Goal: Task Accomplishment & Management: Use online tool/utility

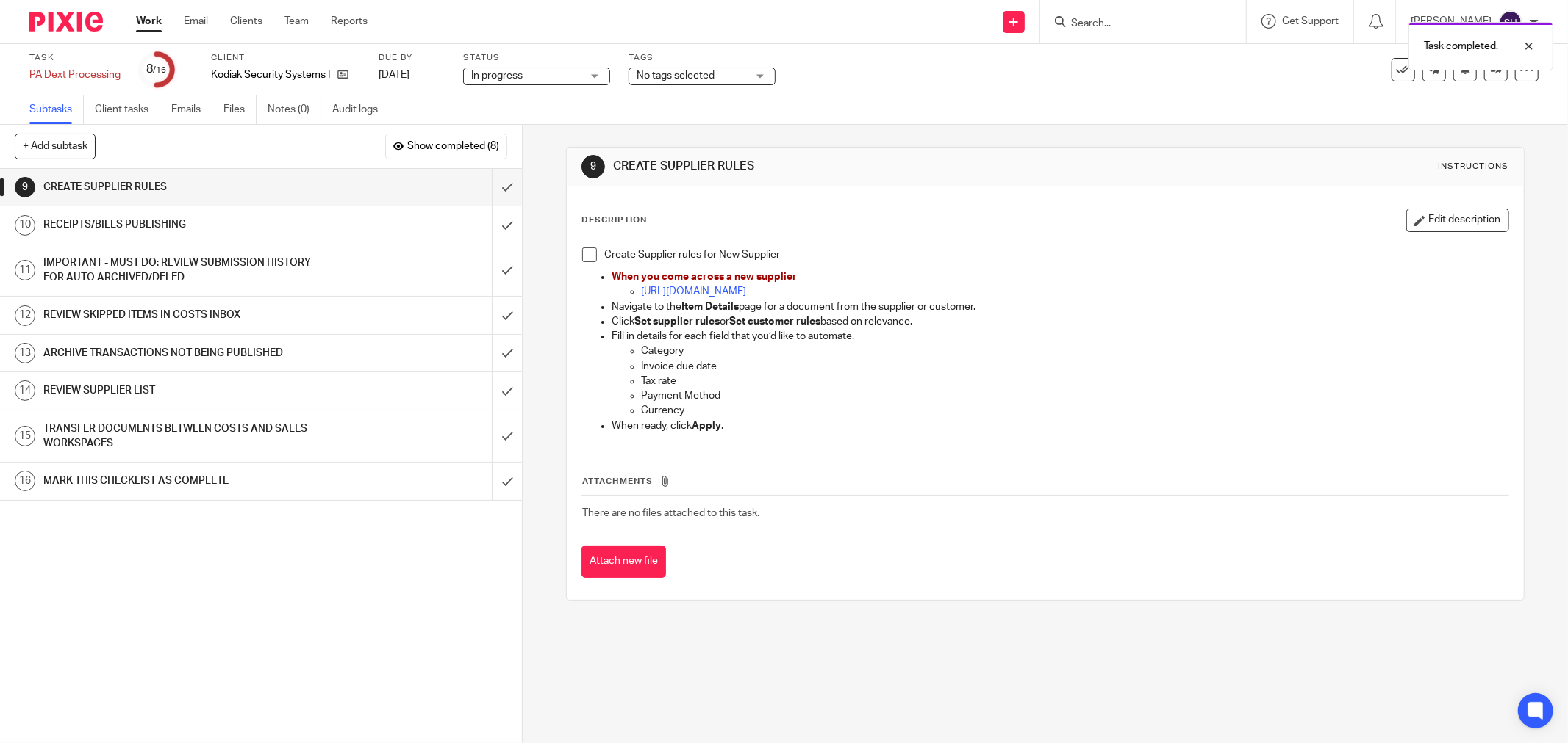
click at [585, 258] on span at bounding box center [589, 254] width 15 height 14
click at [487, 186] on input "submit" at bounding box center [261, 187] width 522 height 37
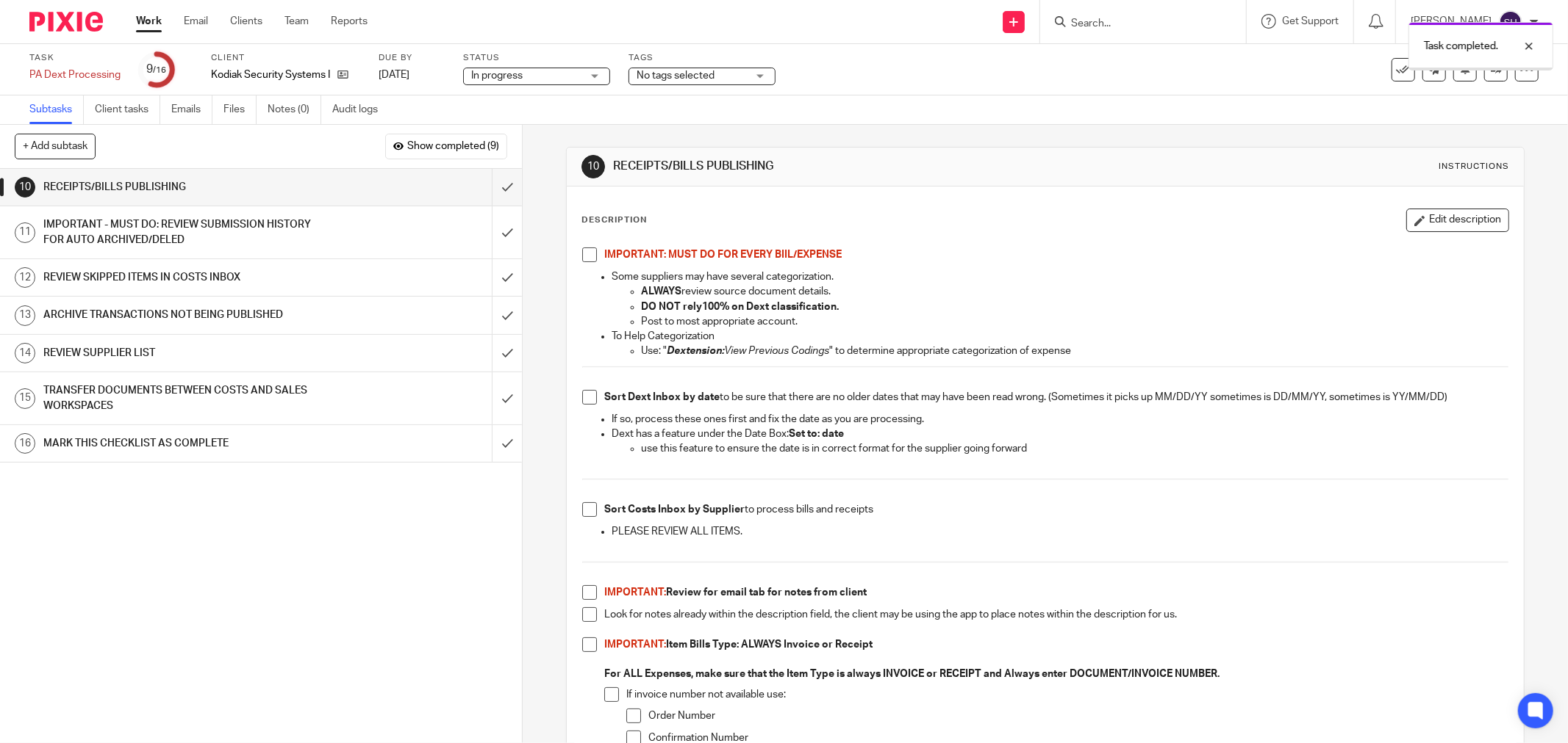
drag, startPoint x: 587, startPoint y: 260, endPoint x: 596, endPoint y: 305, distance: 45.9
click at [586, 261] on span at bounding box center [589, 254] width 15 height 14
drag, startPoint x: 581, startPoint y: 395, endPoint x: 598, endPoint y: 430, distance: 38.9
click at [582, 397] on span at bounding box center [589, 397] width 15 height 14
click at [583, 512] on span at bounding box center [589, 509] width 15 height 14
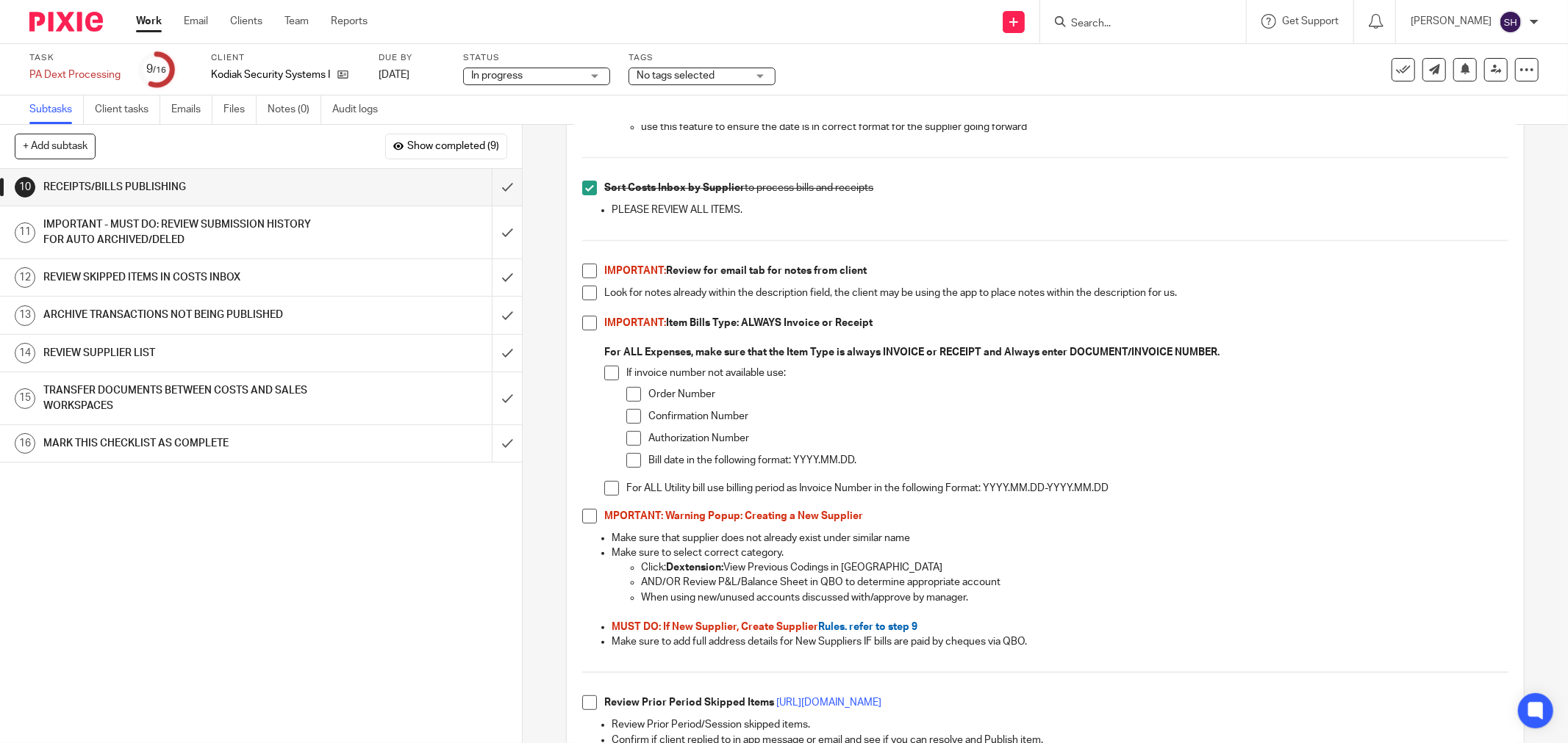
scroll to position [327, 0]
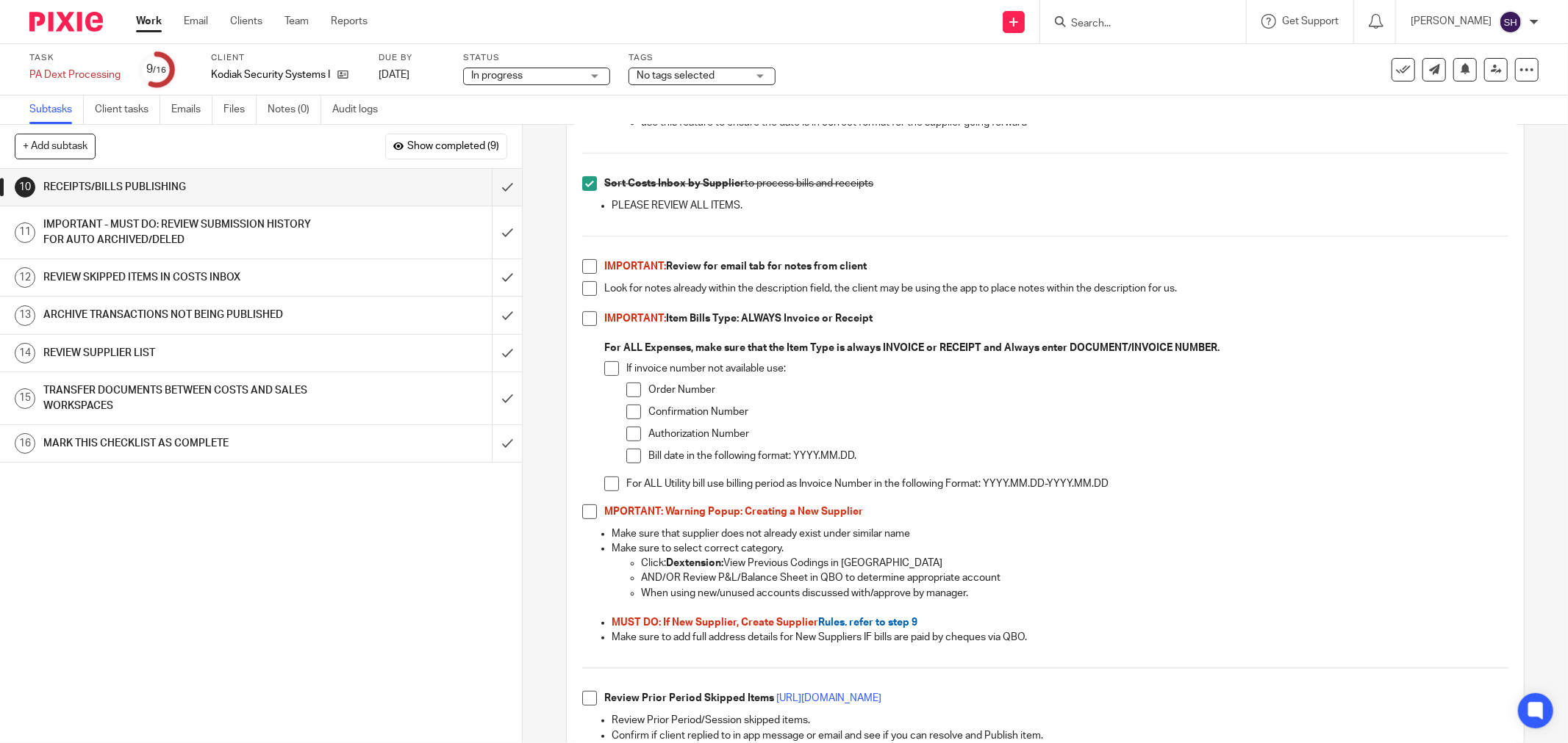
click at [585, 265] on span at bounding box center [589, 266] width 15 height 14
click at [586, 288] on span at bounding box center [589, 288] width 15 height 14
click at [582, 314] on span at bounding box center [589, 318] width 15 height 14
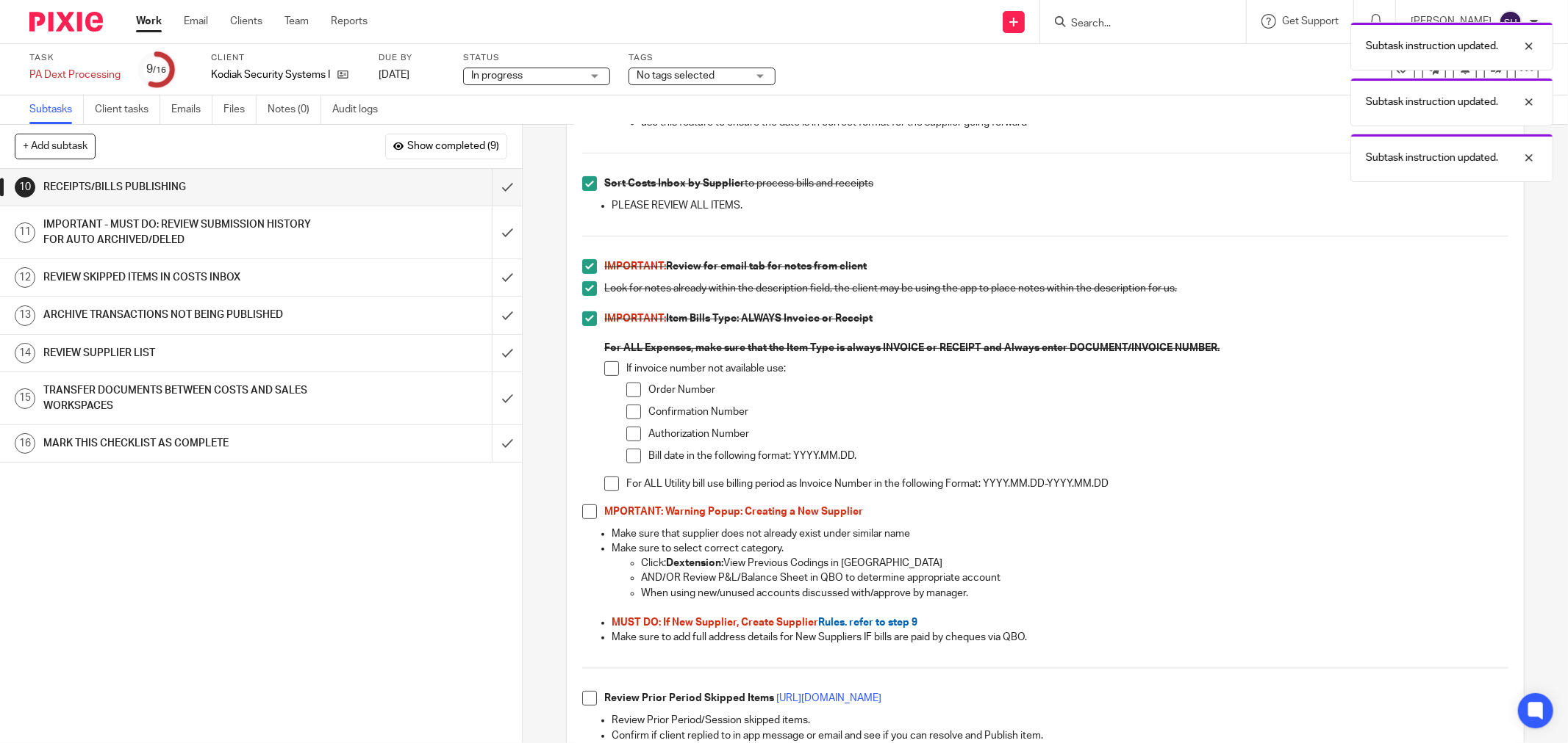
click at [606, 367] on span at bounding box center [611, 368] width 15 height 14
click at [627, 395] on span at bounding box center [633, 389] width 15 height 14
drag, startPoint x: 628, startPoint y: 410, endPoint x: 628, endPoint y: 434, distance: 24.0
click at [628, 413] on span at bounding box center [633, 412] width 15 height 14
click at [627, 455] on span at bounding box center [633, 456] width 15 height 14
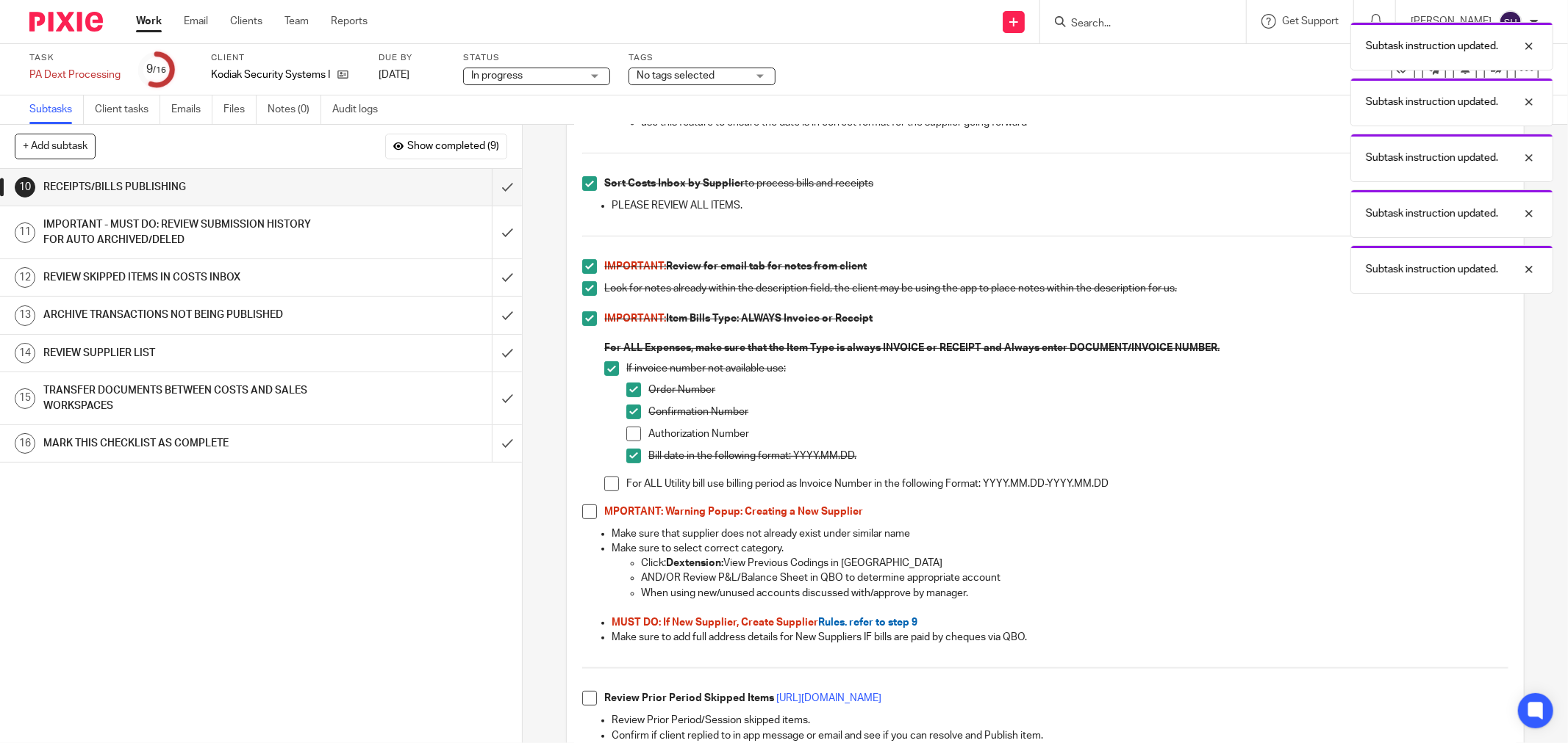
click at [630, 440] on span at bounding box center [633, 434] width 15 height 14
click at [605, 485] on span at bounding box center [611, 483] width 15 height 14
click at [588, 510] on span at bounding box center [589, 511] width 15 height 14
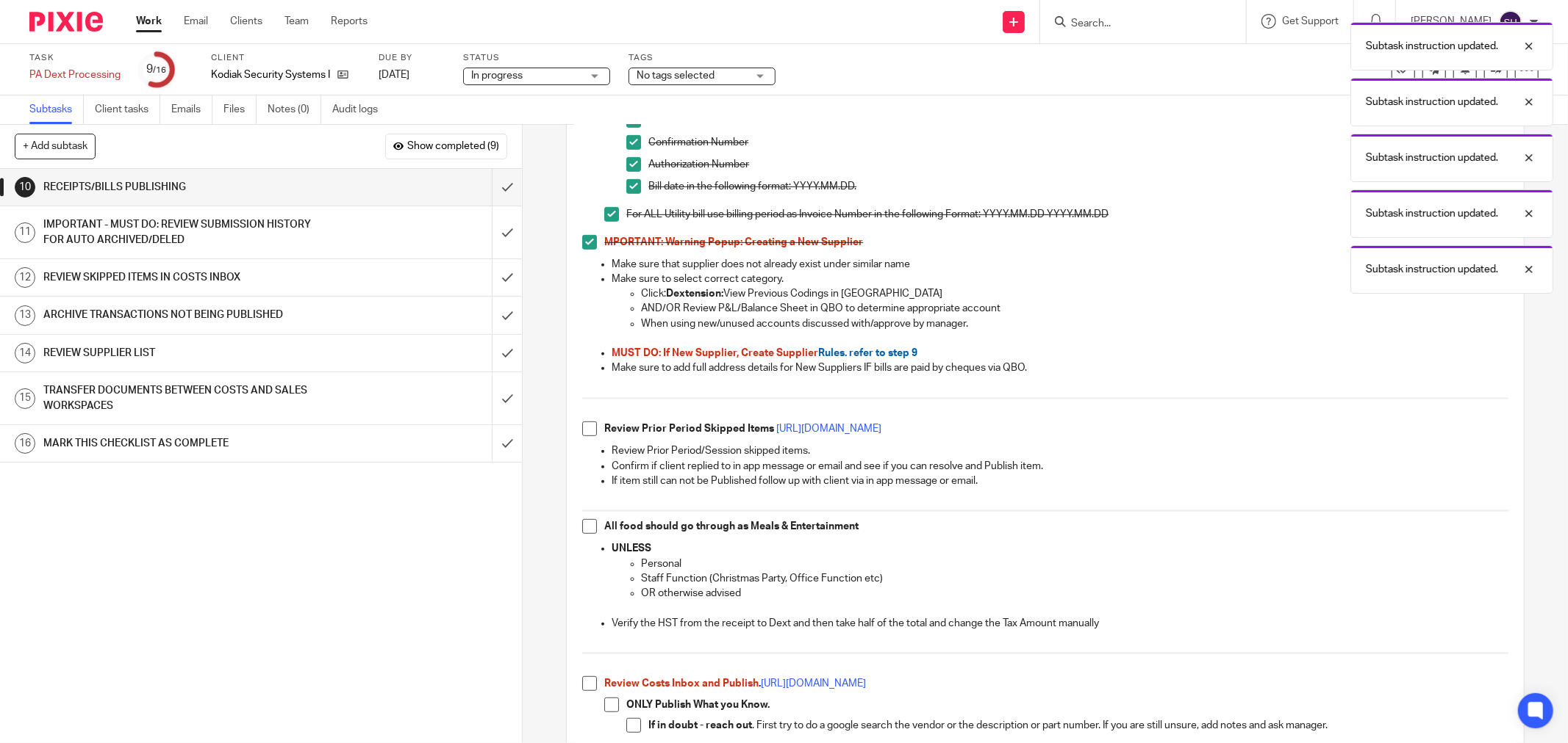
scroll to position [652, 0]
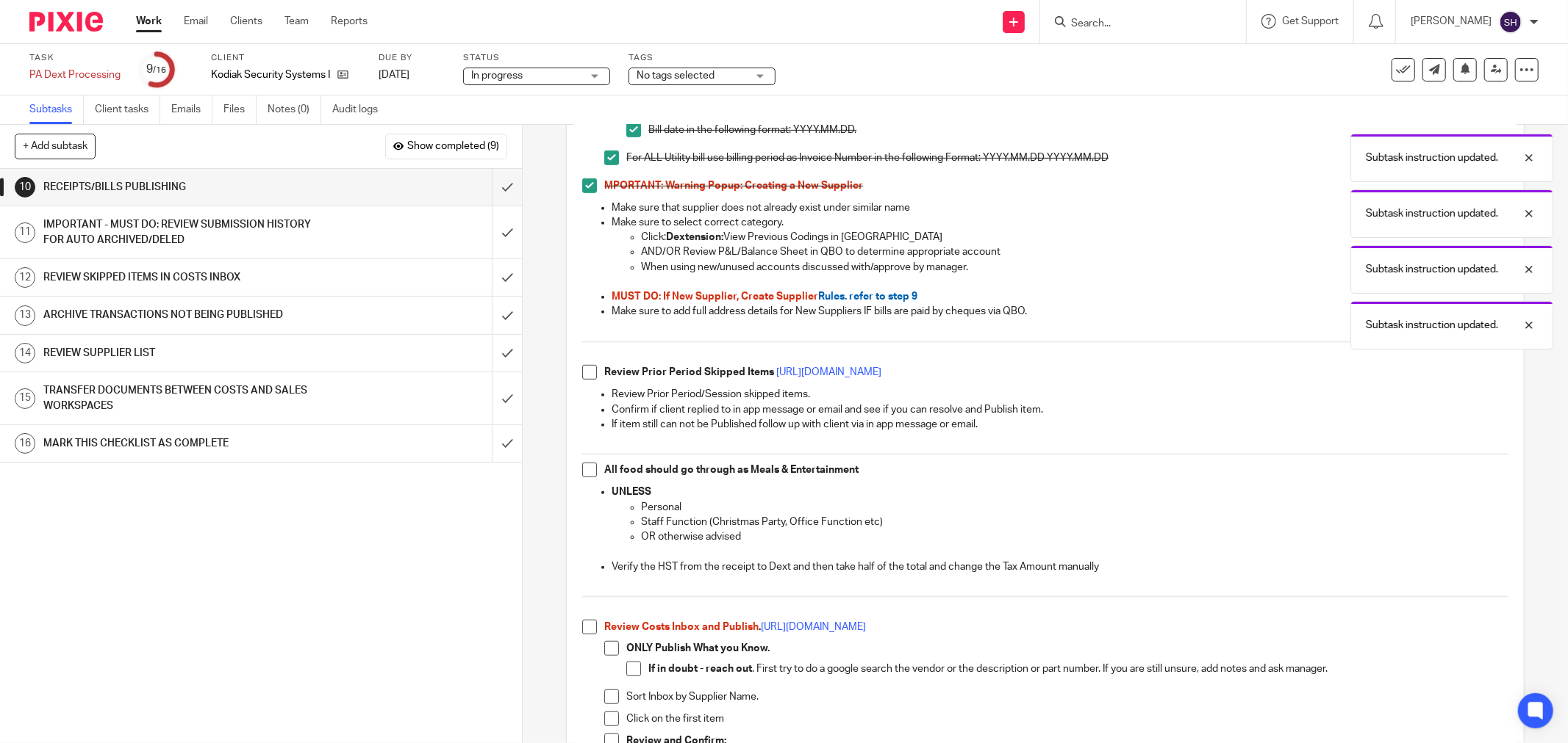
click at [590, 371] on span at bounding box center [589, 372] width 15 height 14
click at [588, 471] on span at bounding box center [589, 470] width 15 height 14
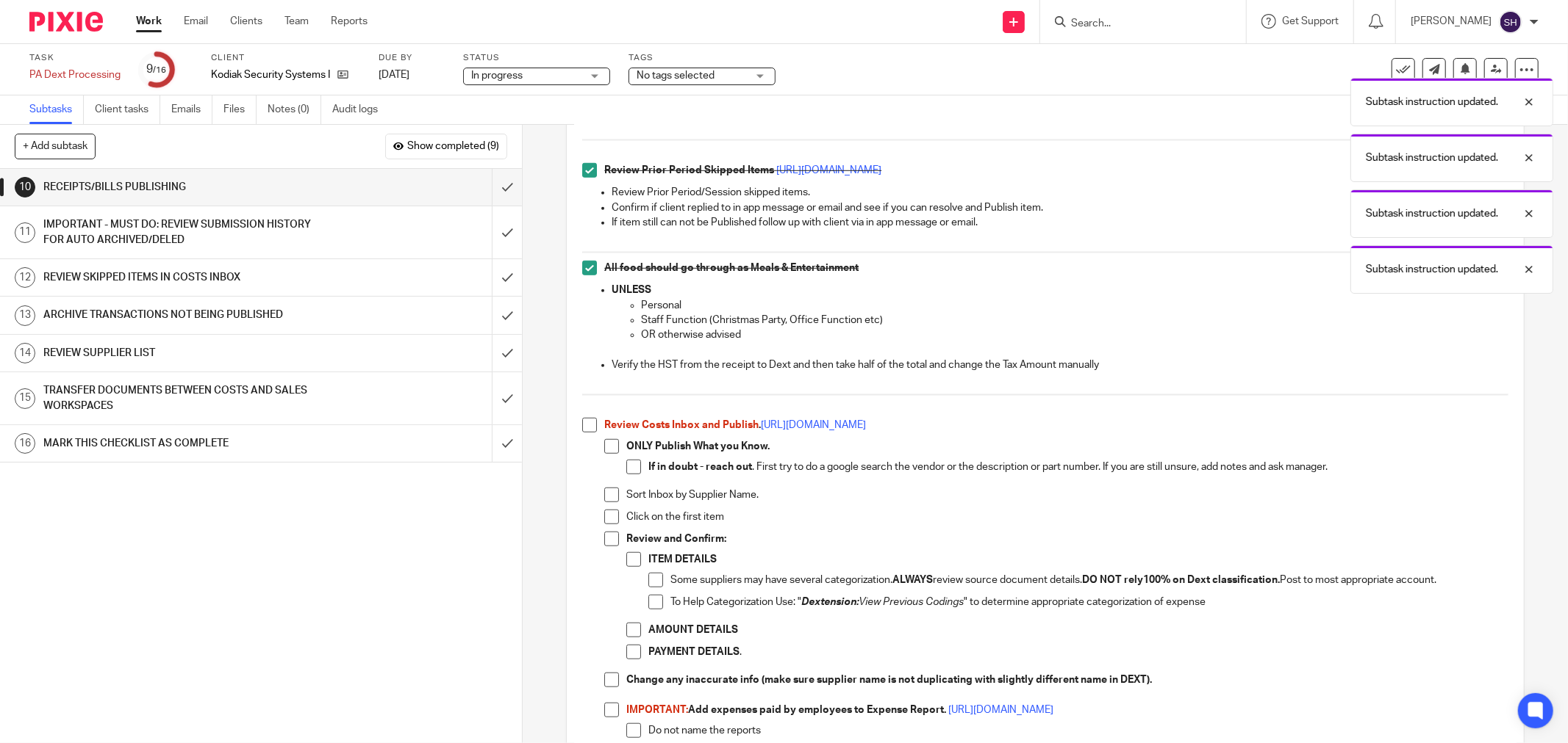
scroll to position [979, 0]
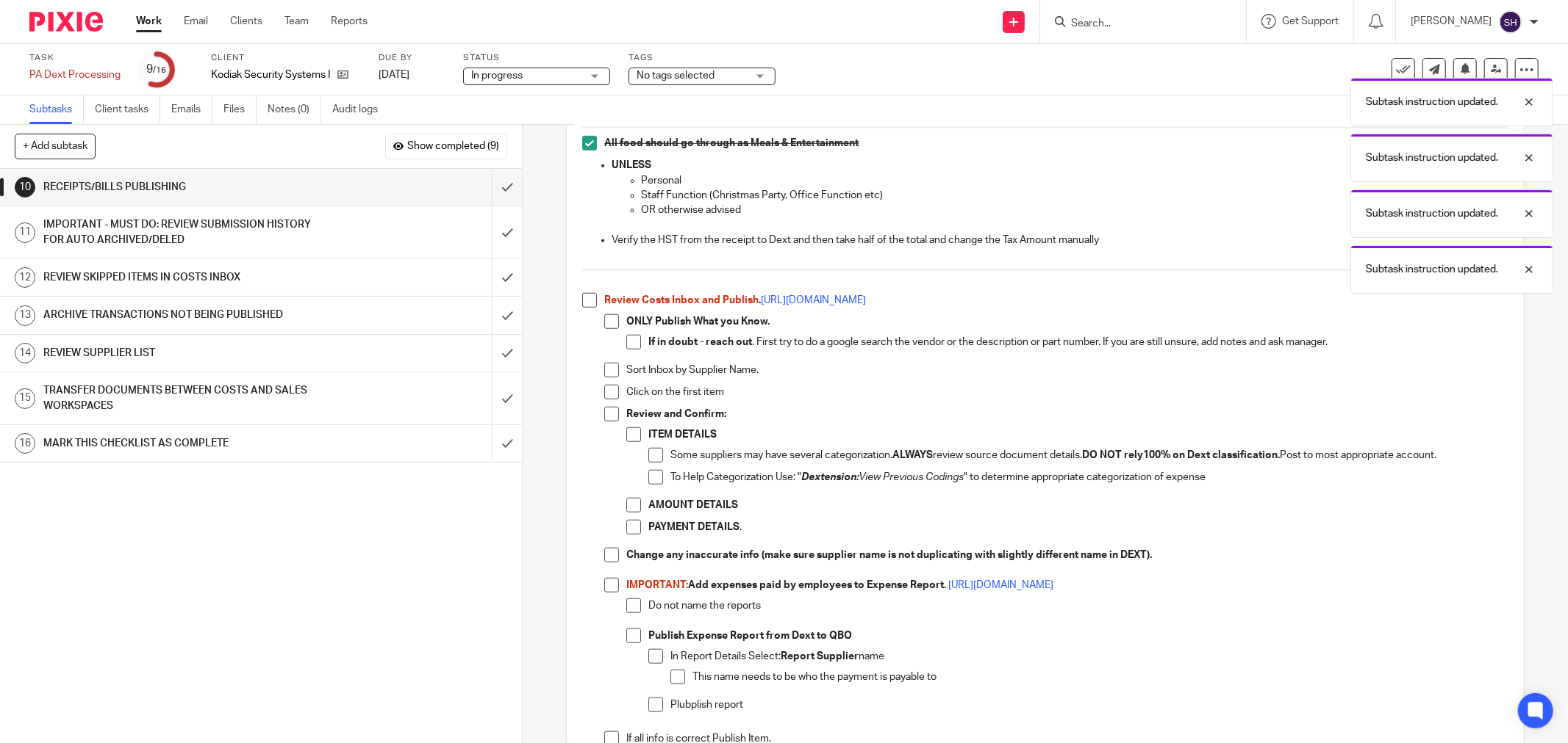
click at [587, 304] on span at bounding box center [589, 300] width 15 height 14
click at [605, 324] on span at bounding box center [611, 321] width 15 height 14
click at [627, 348] on span at bounding box center [633, 342] width 15 height 14
click at [610, 372] on span at bounding box center [611, 370] width 15 height 14
click at [626, 347] on span at bounding box center [633, 342] width 15 height 14
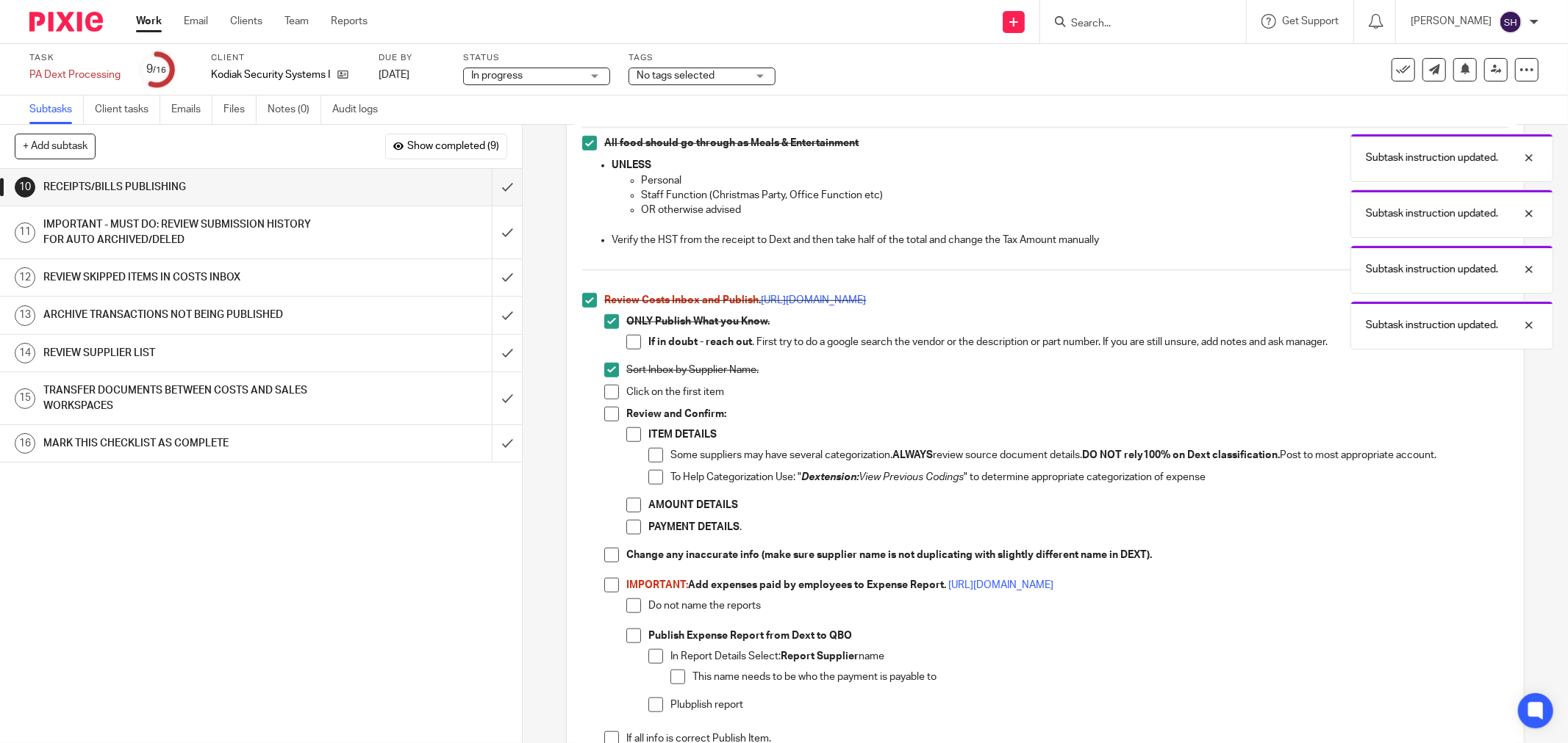
drag, startPoint x: 612, startPoint y: 366, endPoint x: 615, endPoint y: 326, distance: 40.1
click at [611, 367] on span at bounding box center [611, 370] width 15 height 14
click at [607, 324] on span at bounding box center [611, 321] width 15 height 14
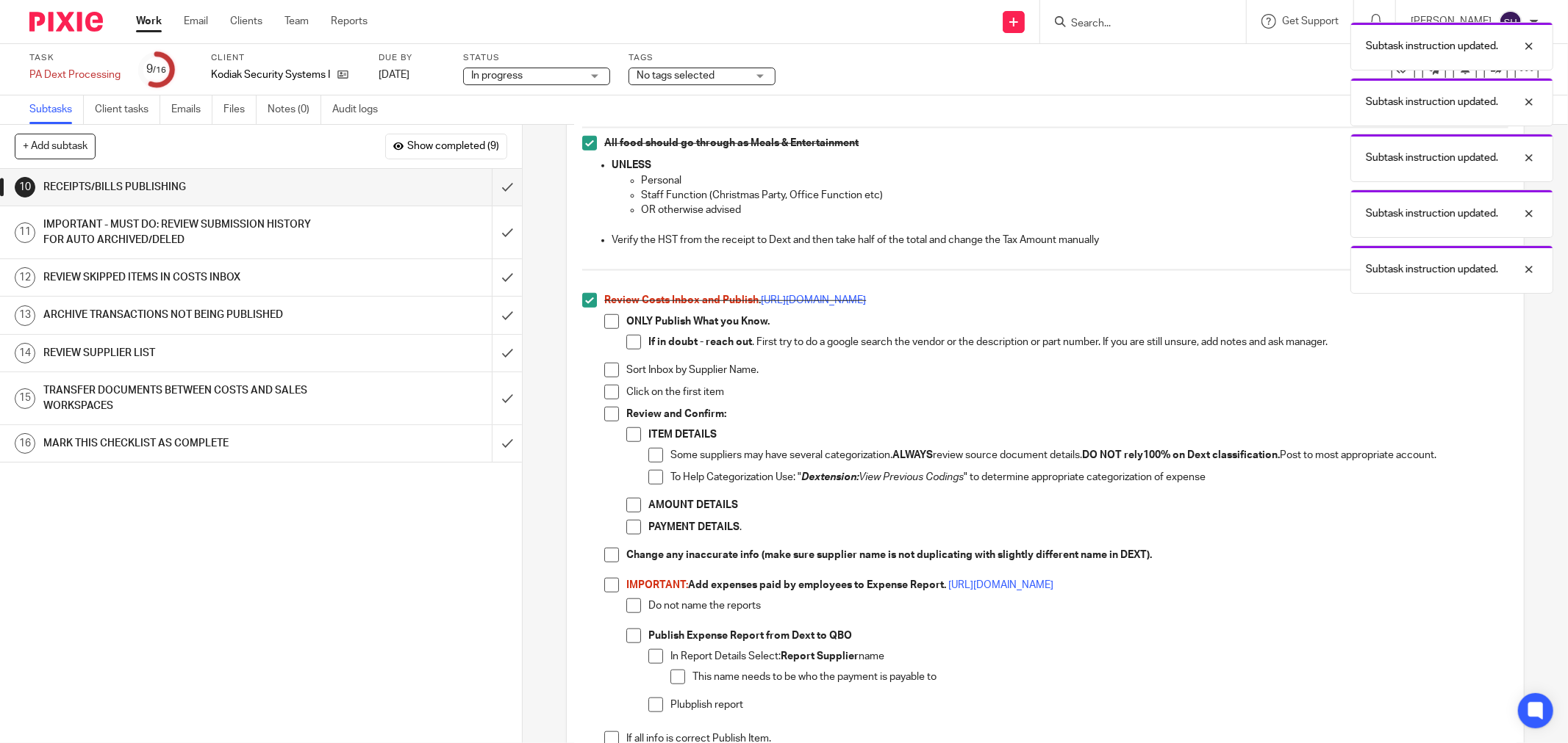
click at [584, 297] on span at bounding box center [589, 300] width 15 height 14
click at [1299, 149] on div "Subtask instruction updated. Subtask instruction updated. Subtask instruction u…" at bounding box center [1169, 154] width 769 height 279
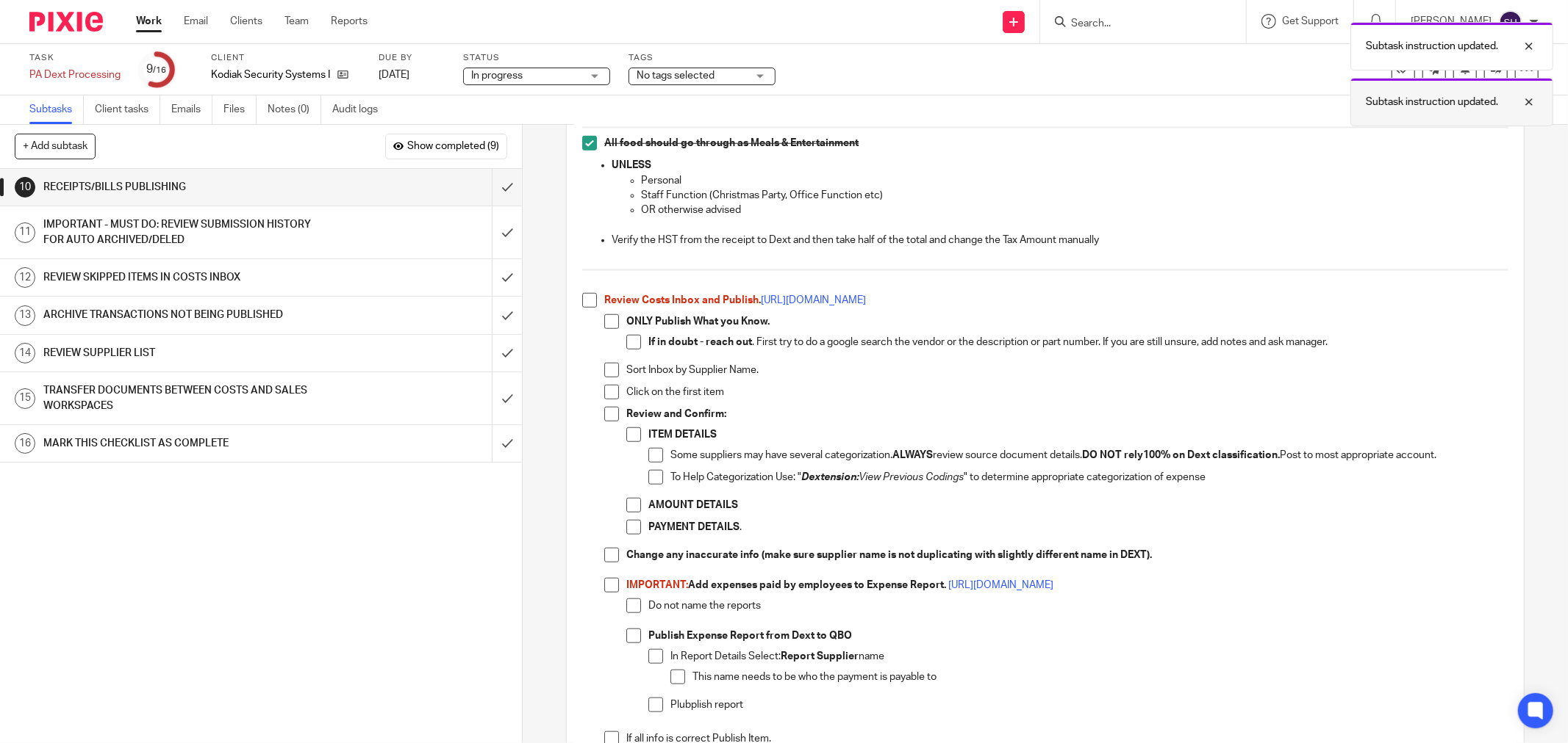
click at [1527, 100] on div at bounding box center [1517, 102] width 40 height 17
click at [1525, 44] on div at bounding box center [1517, 46] width 40 height 17
click at [1491, 69] on icon at bounding box center [1495, 69] width 11 height 11
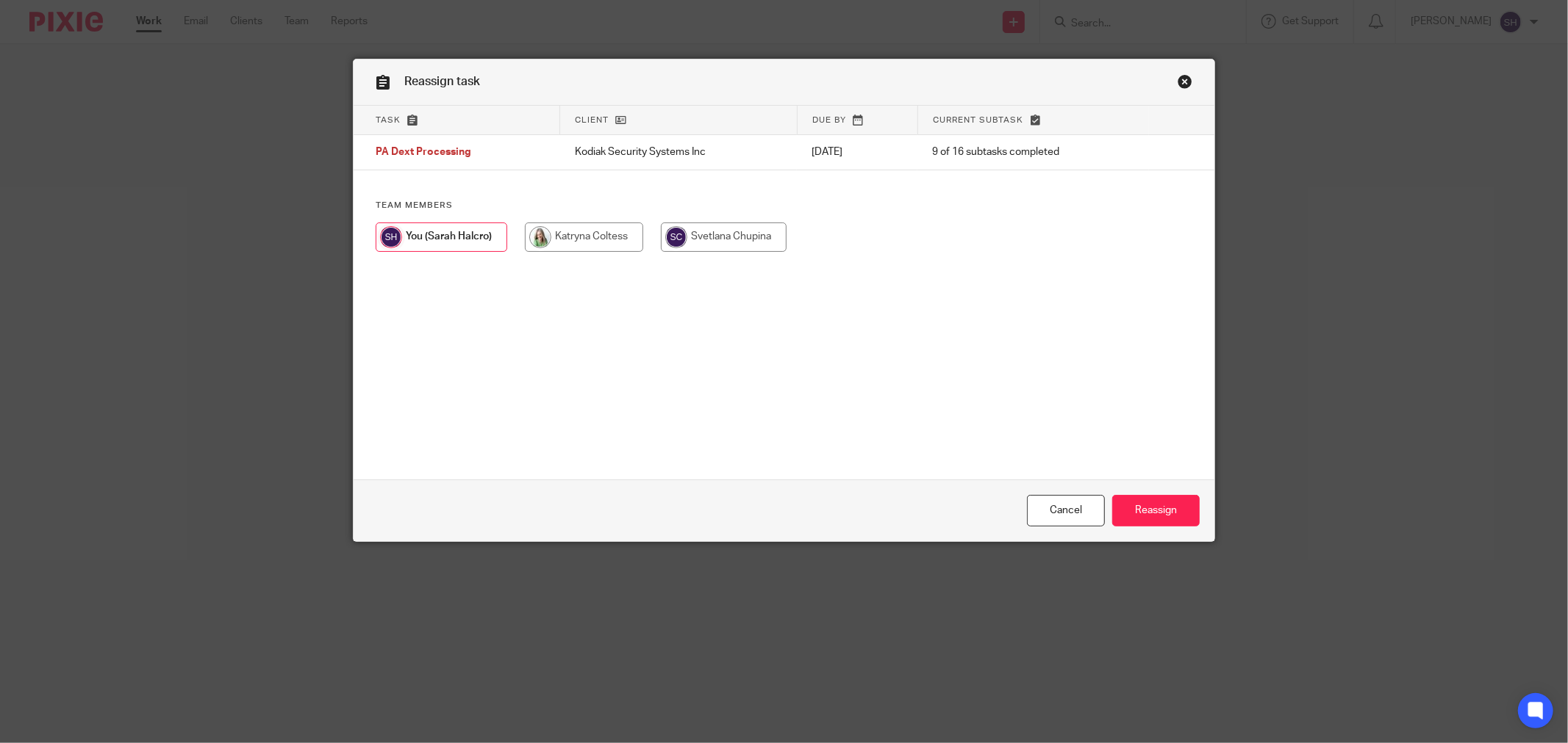
click at [678, 240] on input "radio" at bounding box center [724, 237] width 126 height 29
radio input "true"
click at [1143, 507] on input "Reassign" at bounding box center [1155, 510] width 87 height 32
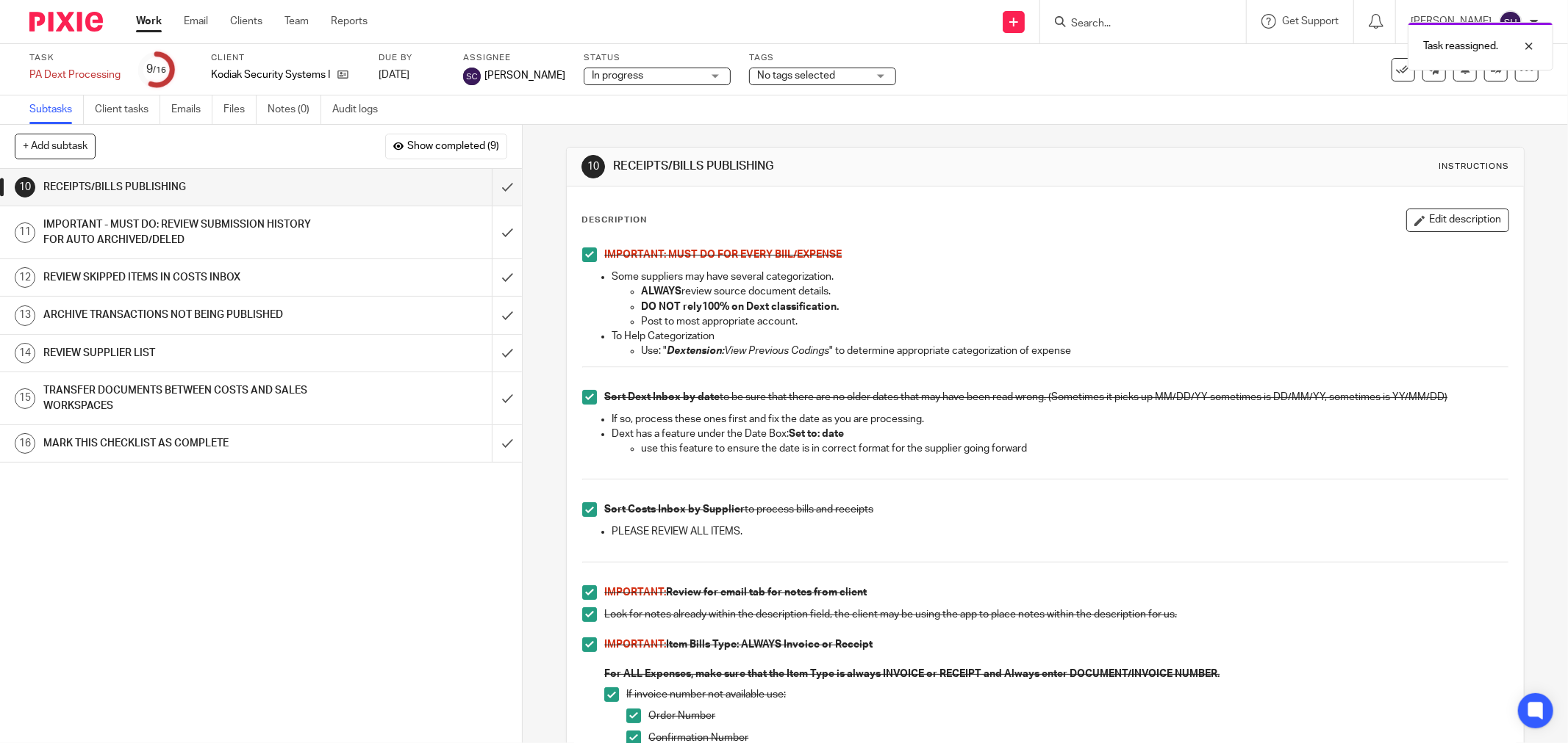
click at [146, 23] on link "Work" at bounding box center [149, 20] width 26 height 14
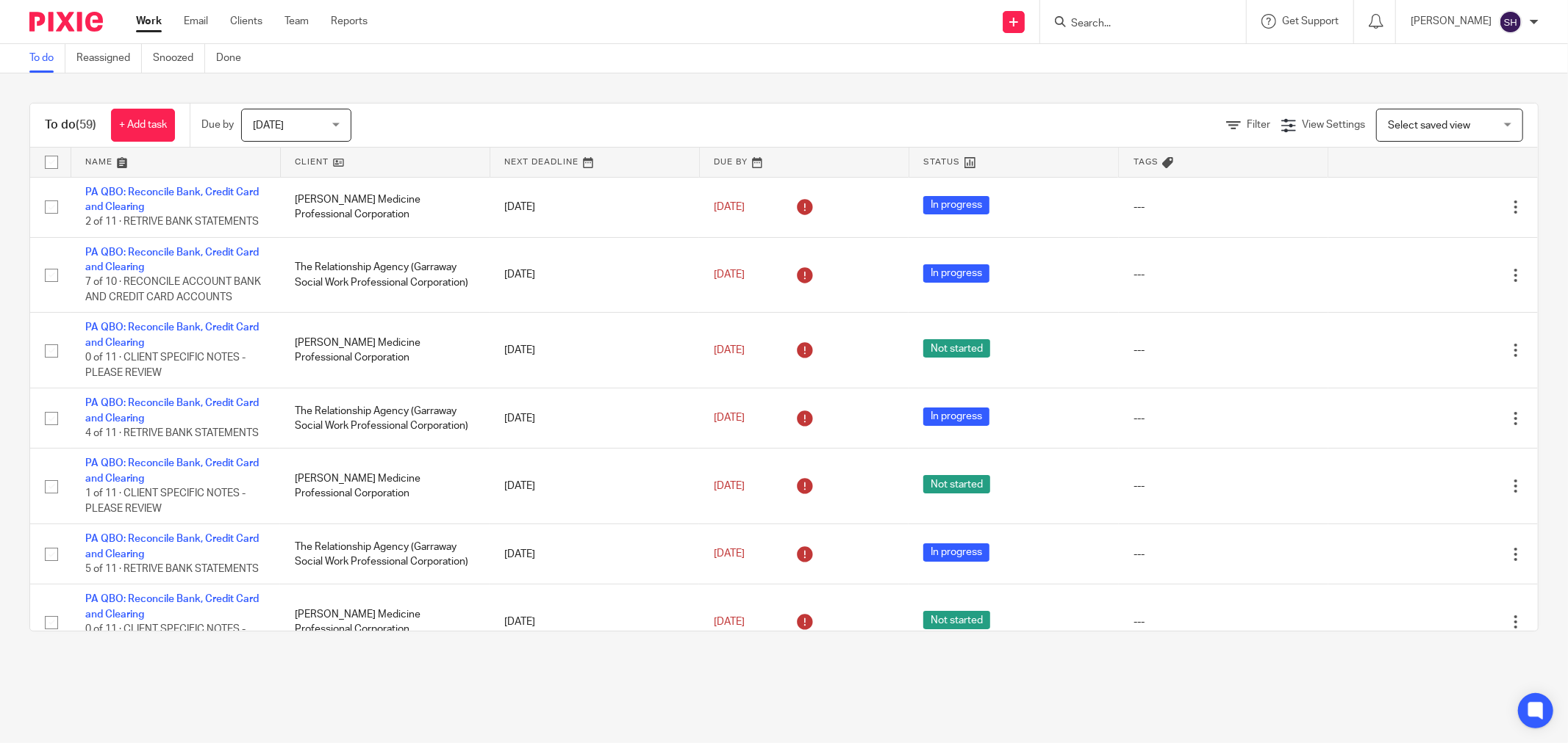
click at [387, 157] on link at bounding box center [385, 162] width 209 height 29
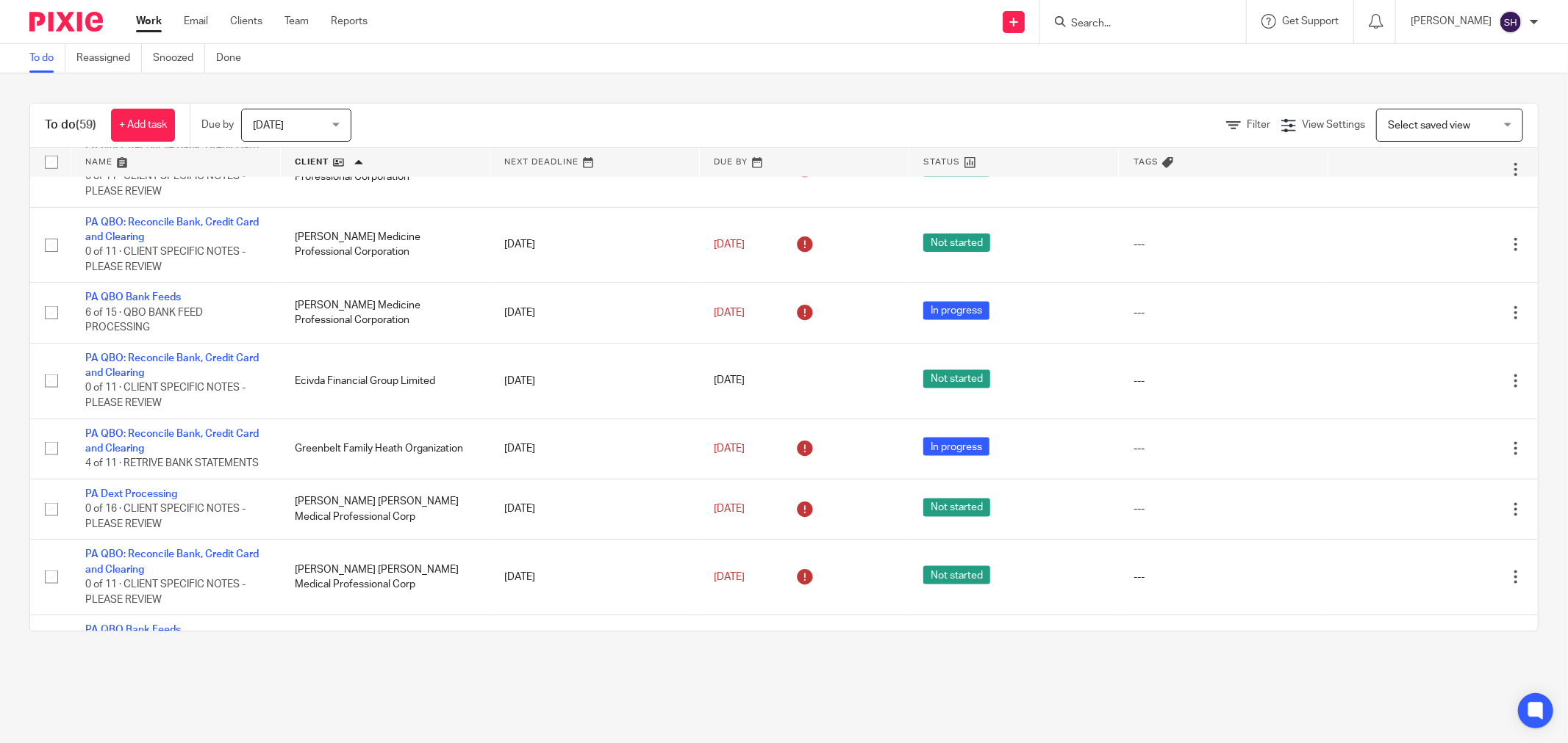
scroll to position [1714, 0]
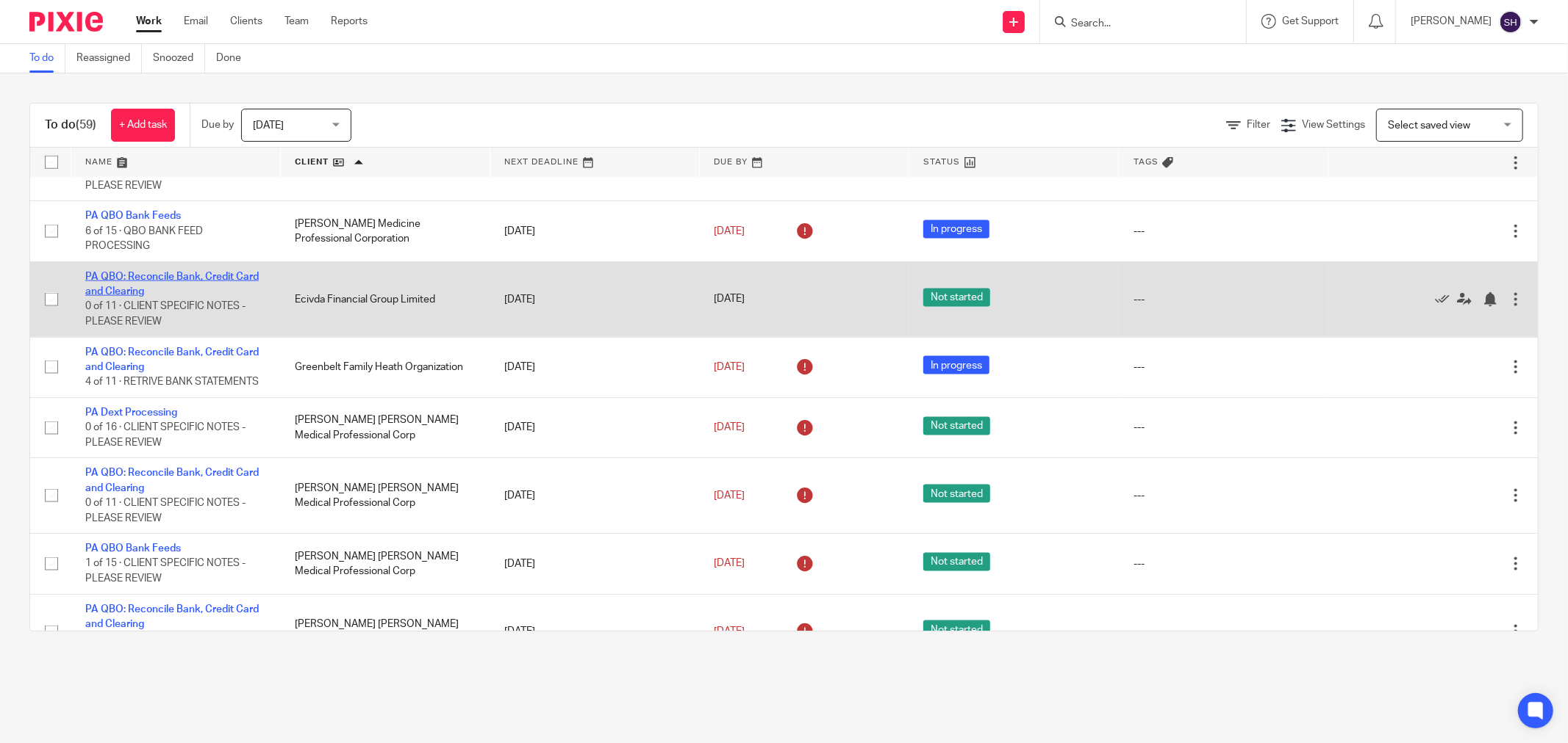
click at [194, 297] on link "PA QBO: Reconcile Bank, Credit Card and Clearing" at bounding box center [171, 284] width 173 height 25
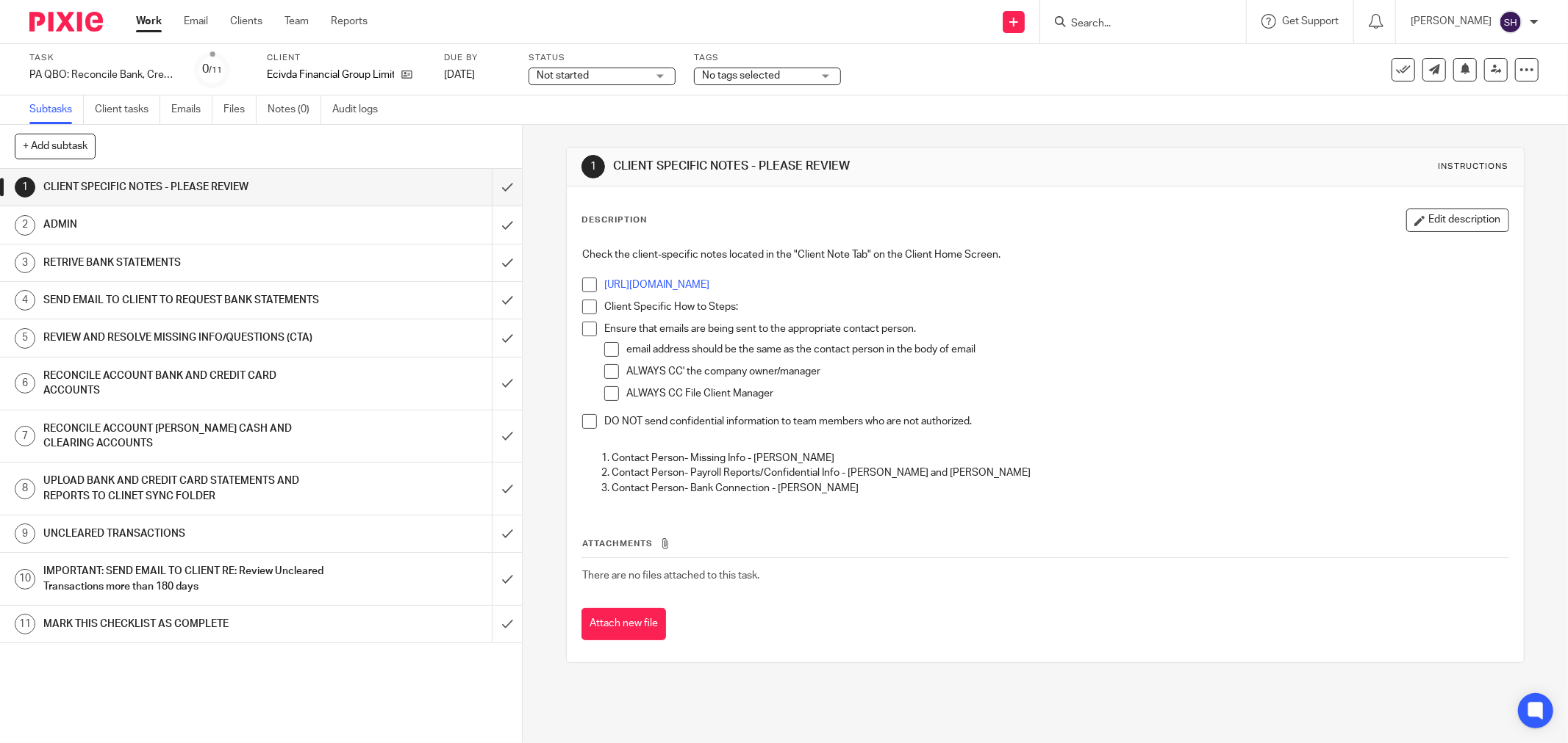
click at [587, 284] on span at bounding box center [589, 284] width 15 height 14
click at [584, 306] on span at bounding box center [589, 306] width 15 height 14
click at [582, 329] on span at bounding box center [589, 329] width 15 height 14
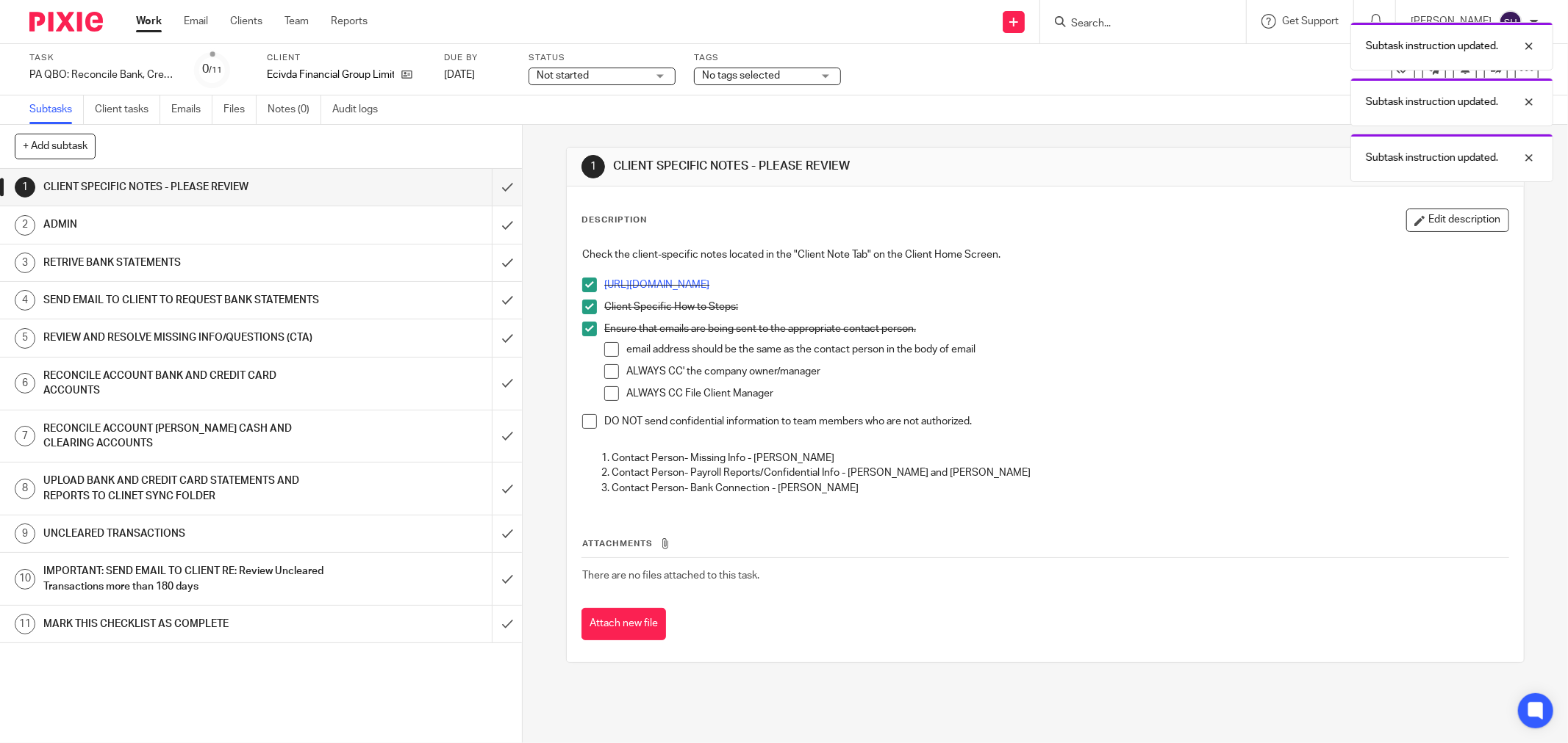
click at [608, 349] on span at bounding box center [611, 349] width 15 height 14
click at [608, 376] on span at bounding box center [611, 371] width 15 height 14
click at [604, 393] on span at bounding box center [611, 393] width 15 height 14
click at [590, 422] on span at bounding box center [589, 421] width 15 height 14
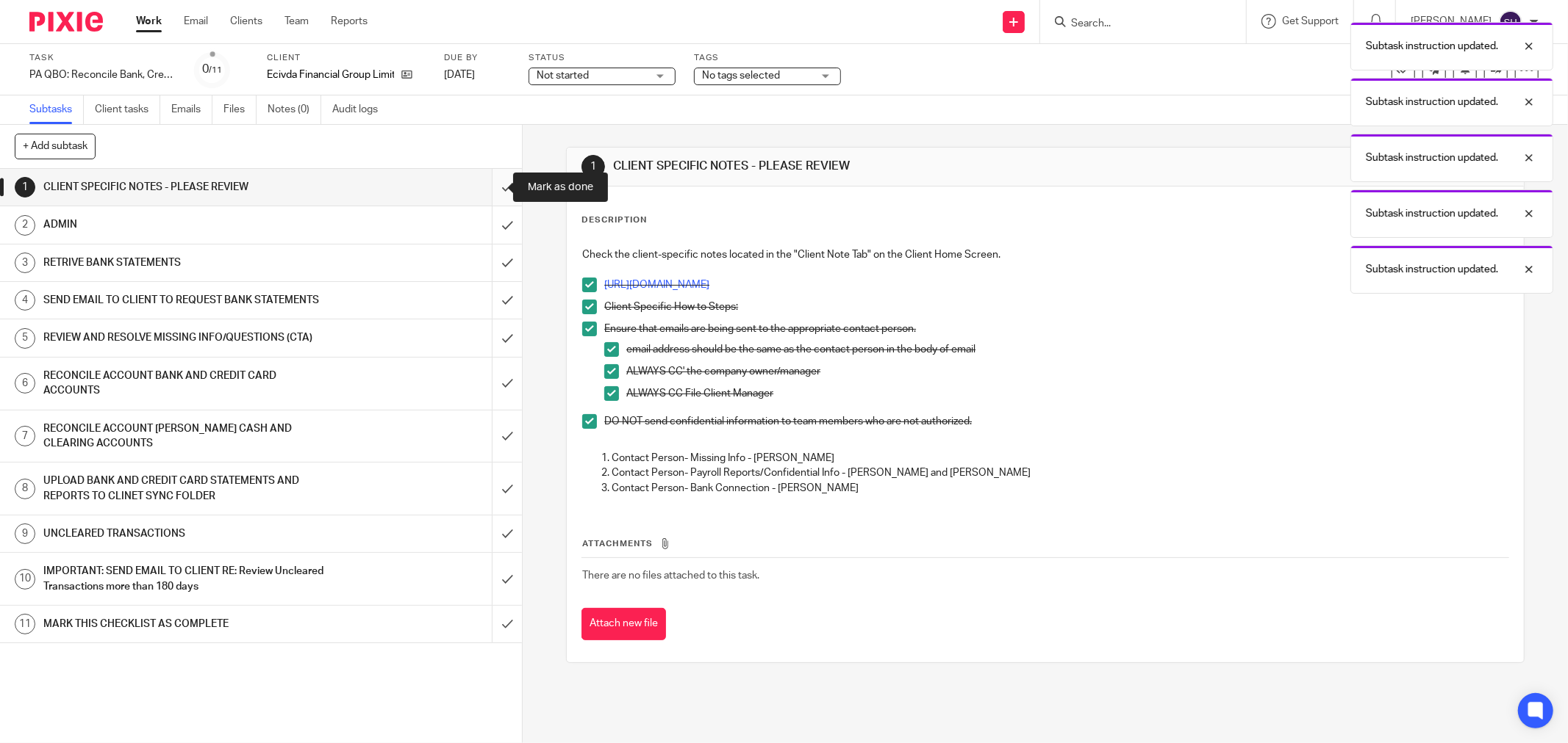
click at [489, 191] on input "submit" at bounding box center [261, 187] width 522 height 37
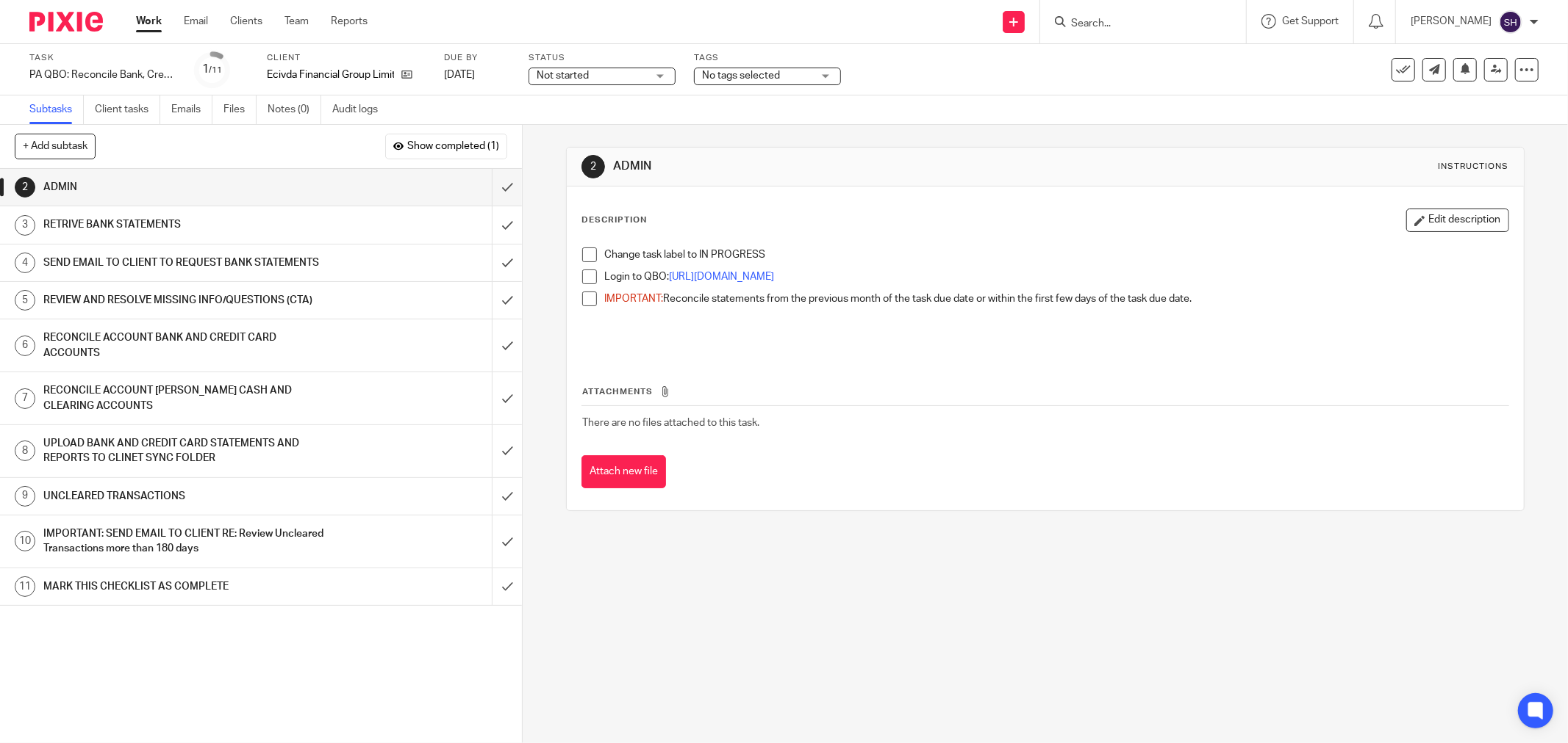
click at [620, 77] on span "Not started" at bounding box center [592, 76] width 110 height 15
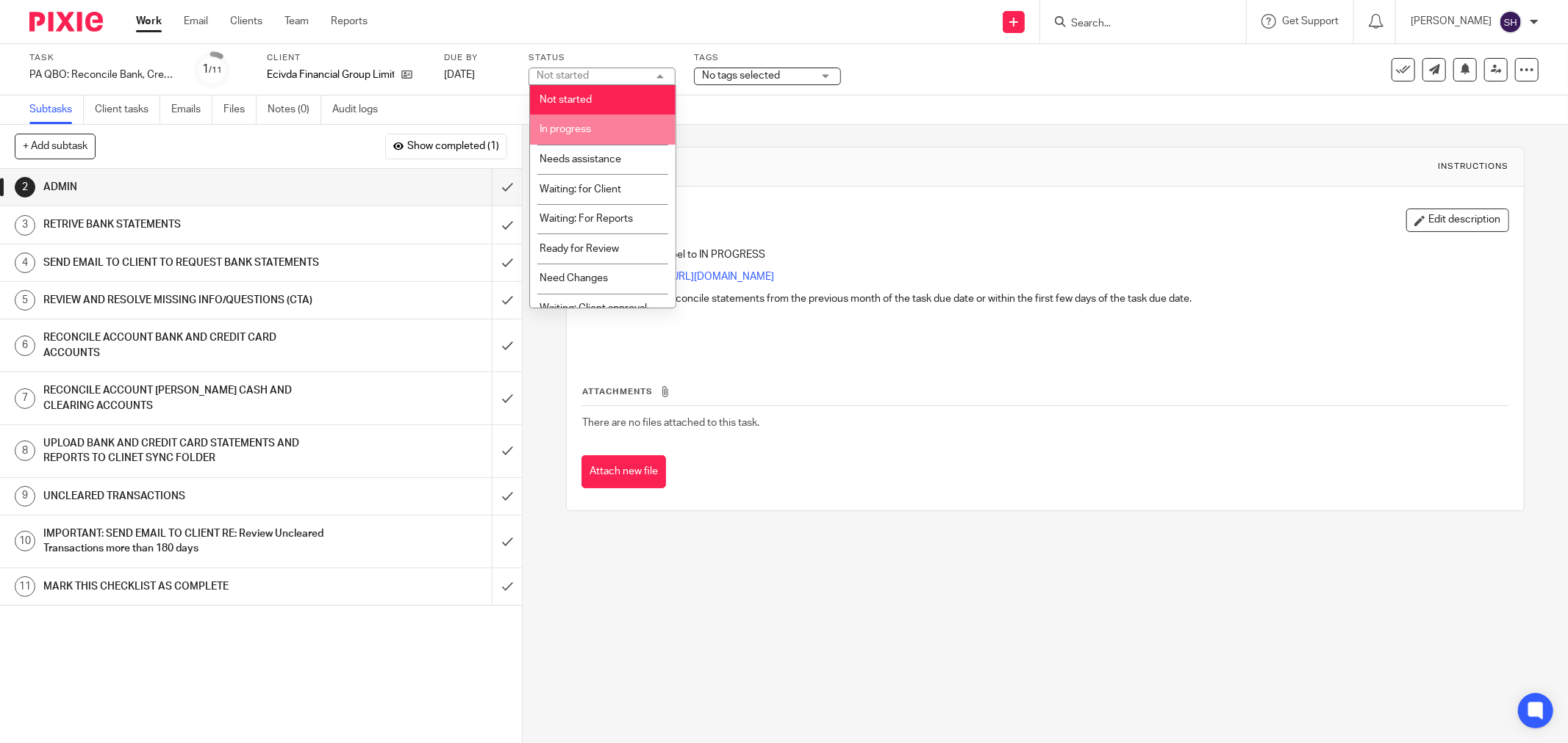
click at [605, 119] on li "In progress" at bounding box center [602, 129] width 146 height 30
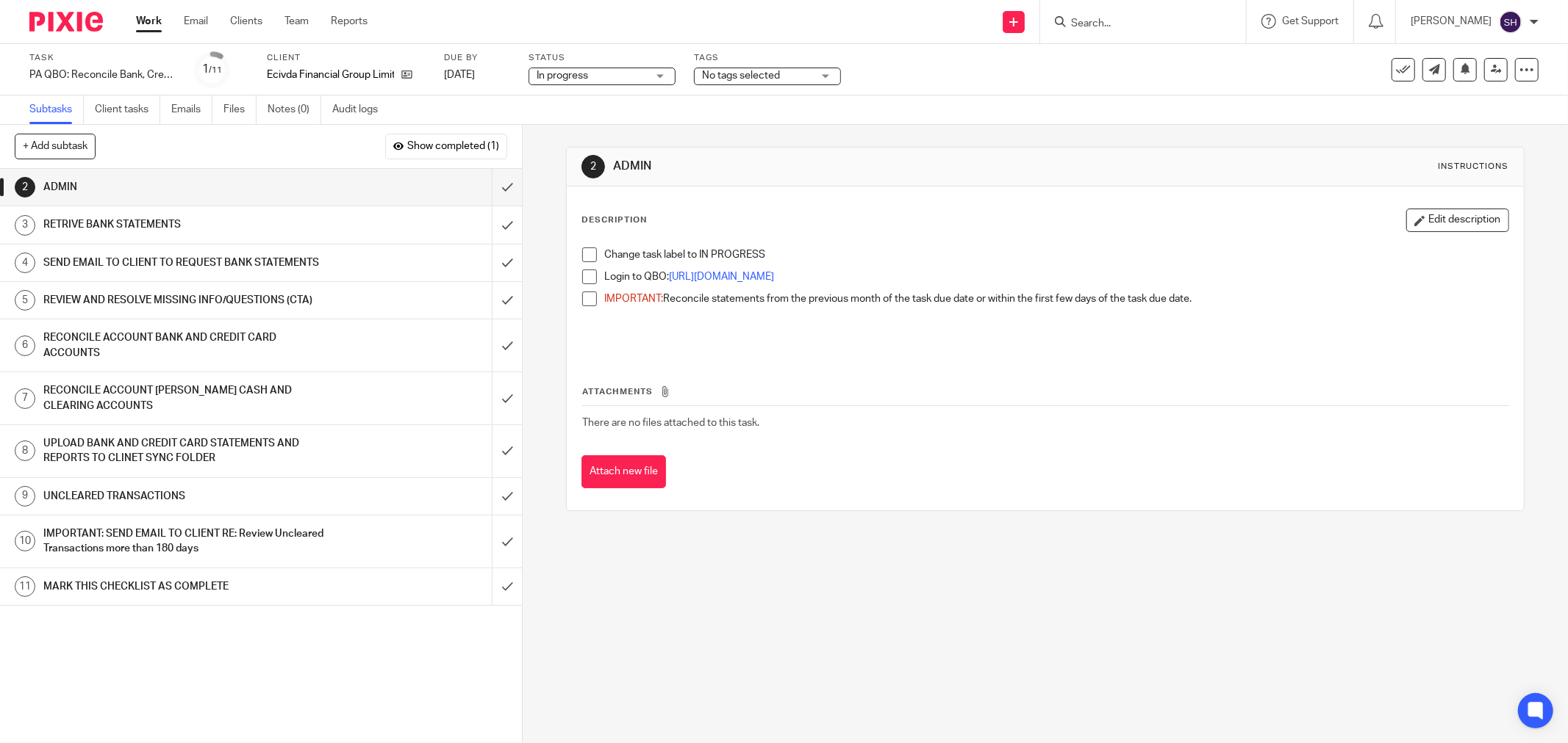
drag, startPoint x: 590, startPoint y: 251, endPoint x: 587, endPoint y: 277, distance: 26.2
click at [590, 253] on span at bounding box center [589, 254] width 15 height 14
click at [587, 277] on span at bounding box center [589, 276] width 15 height 14
click at [586, 300] on span at bounding box center [589, 299] width 15 height 14
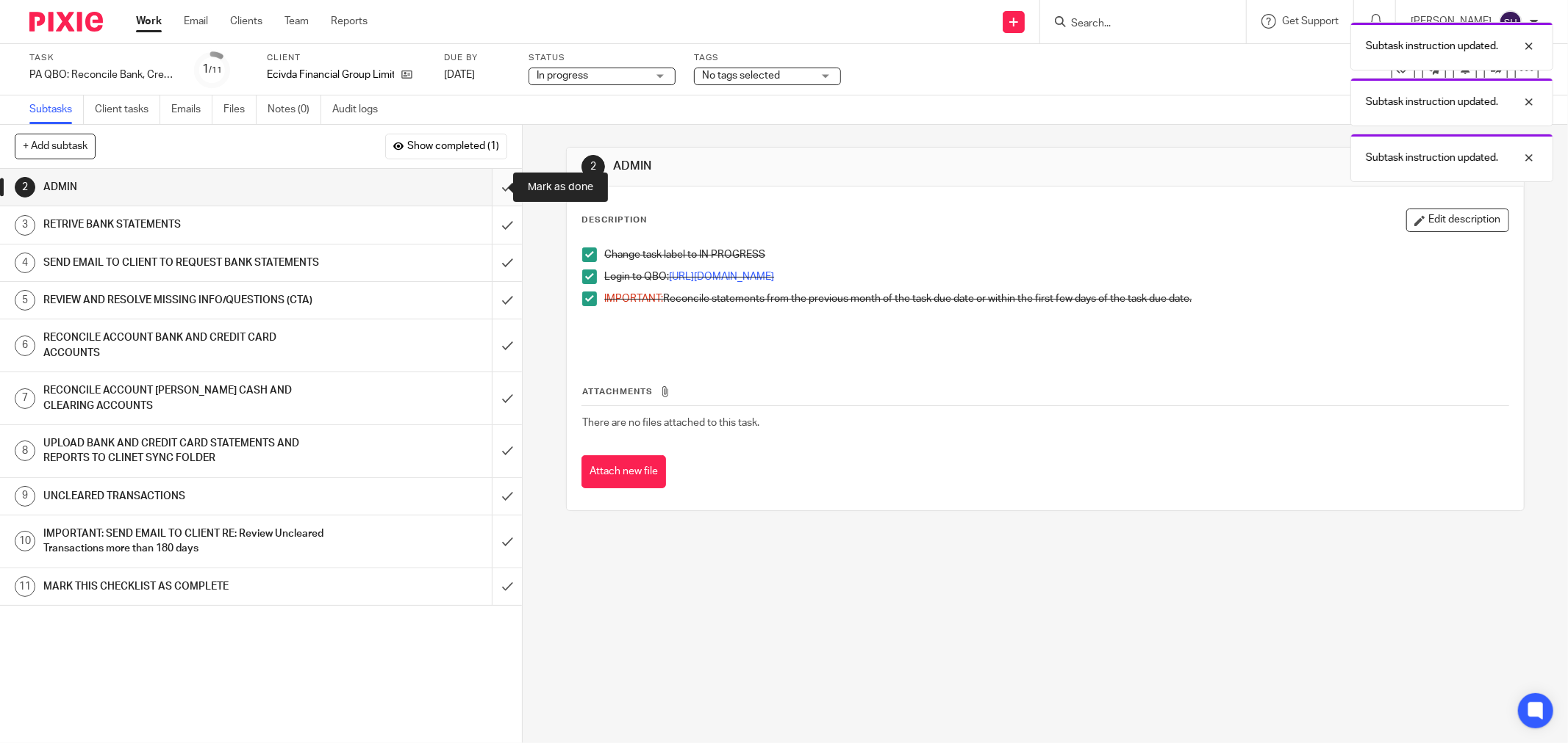
click at [491, 183] on input "submit" at bounding box center [261, 187] width 522 height 37
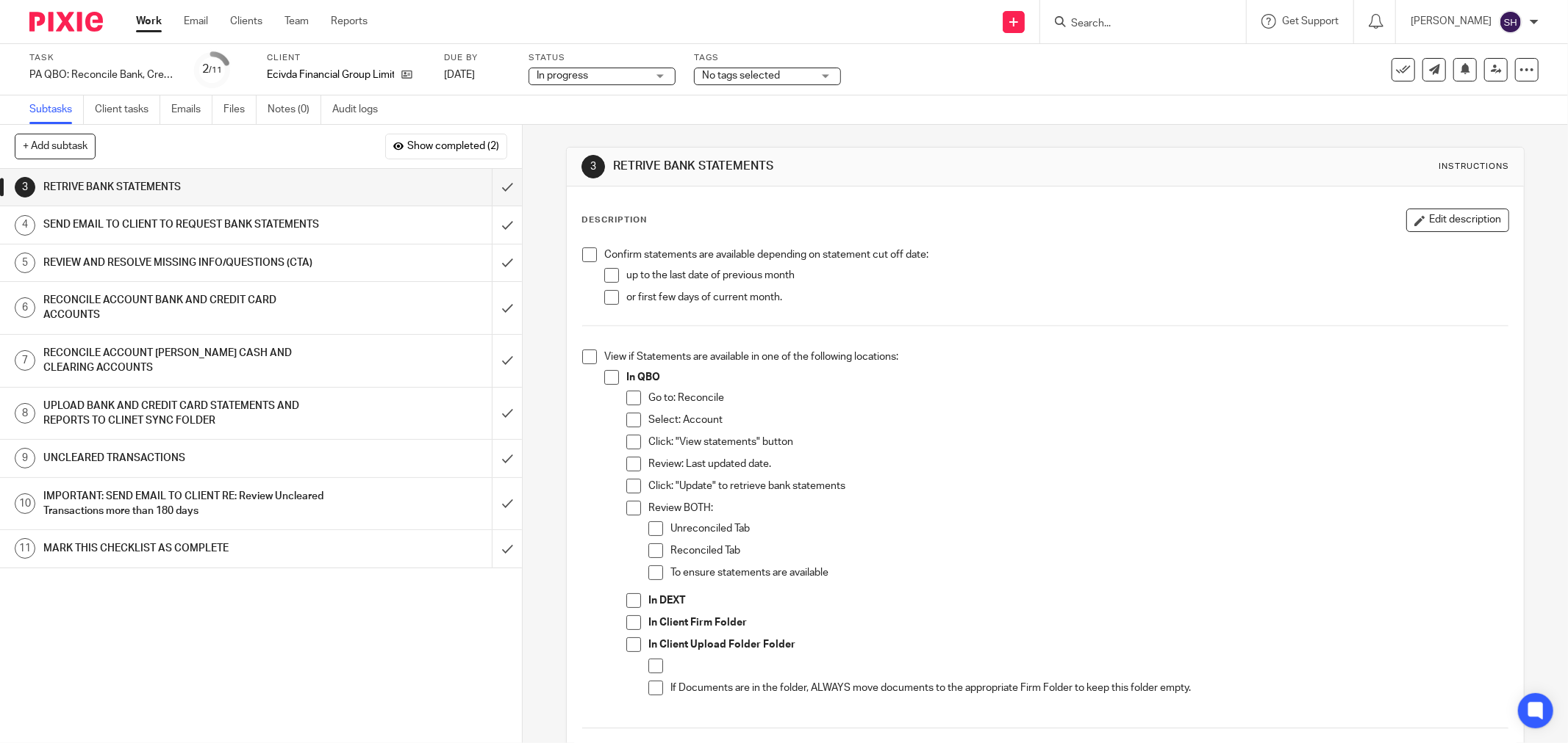
click at [587, 262] on span at bounding box center [589, 254] width 15 height 14
drag, startPoint x: 605, startPoint y: 277, endPoint x: 605, endPoint y: 296, distance: 19.0
click at [605, 277] on span at bounding box center [611, 275] width 15 height 14
click at [605, 296] on span at bounding box center [611, 297] width 15 height 14
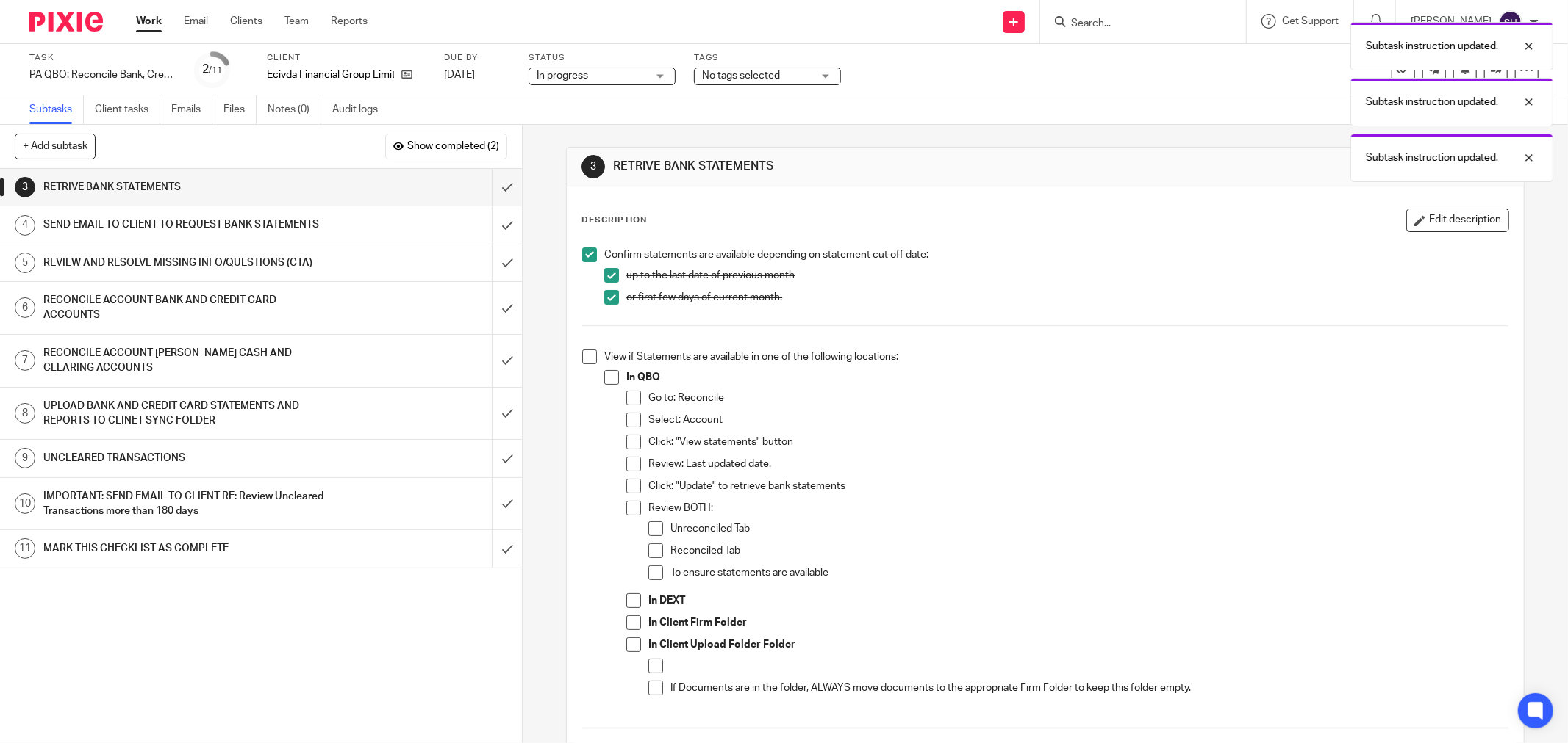
click at [591, 354] on span at bounding box center [589, 357] width 15 height 14
drag, startPoint x: 603, startPoint y: 379, endPoint x: 612, endPoint y: 397, distance: 20.1
click at [604, 380] on span at bounding box center [611, 377] width 15 height 14
click at [633, 402] on span at bounding box center [633, 397] width 15 height 14
drag, startPoint x: 635, startPoint y: 421, endPoint x: 634, endPoint y: 431, distance: 10.0
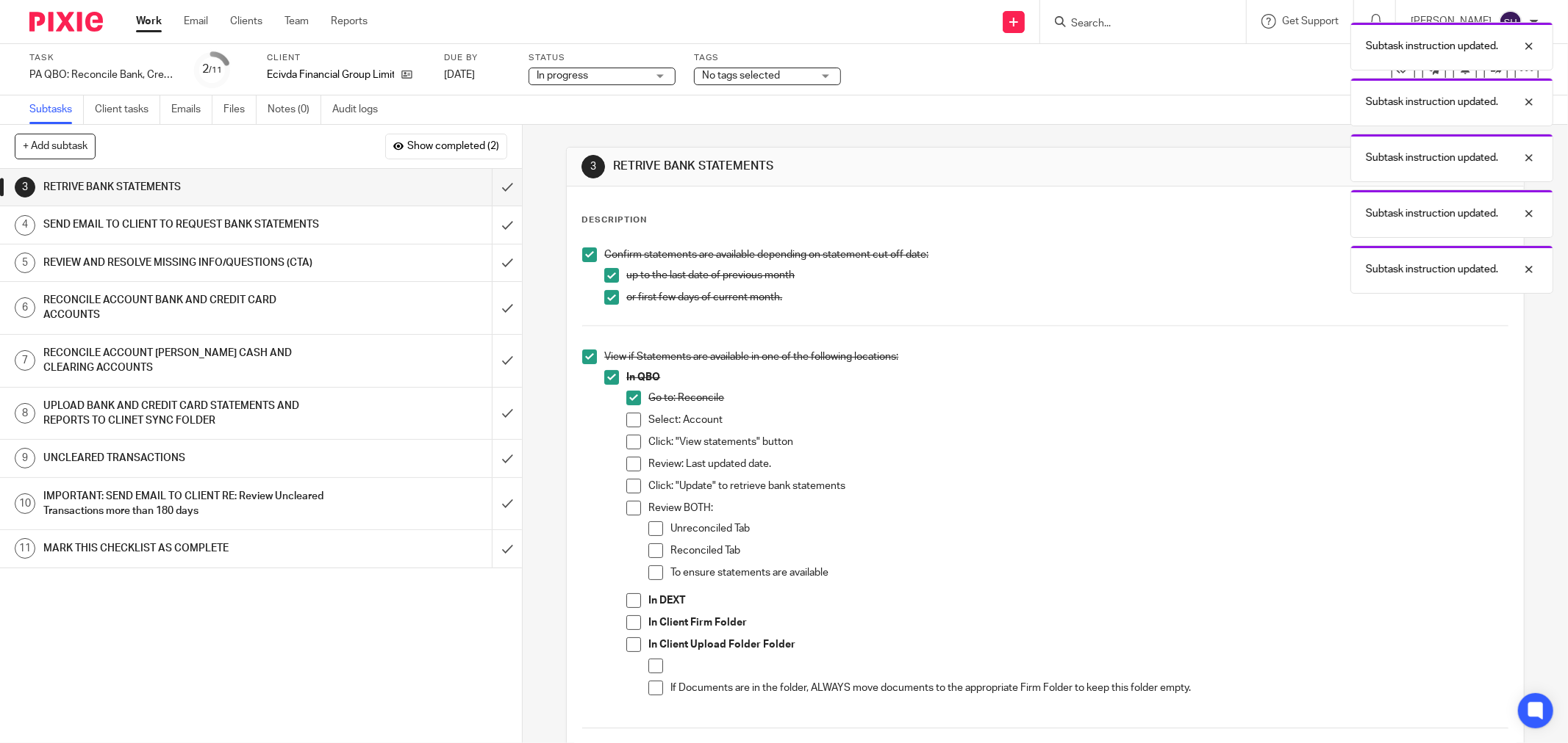
click at [635, 421] on span at bounding box center [633, 419] width 15 height 14
drag, startPoint x: 629, startPoint y: 449, endPoint x: 624, endPoint y: 472, distance: 23.5
click at [628, 449] on span at bounding box center [633, 442] width 15 height 14
drag, startPoint x: 624, startPoint y: 472, endPoint x: 624, endPoint y: 479, distance: 7.0
click at [626, 473] on li "Review: Last updated date." at bounding box center [1067, 468] width 882 height 22
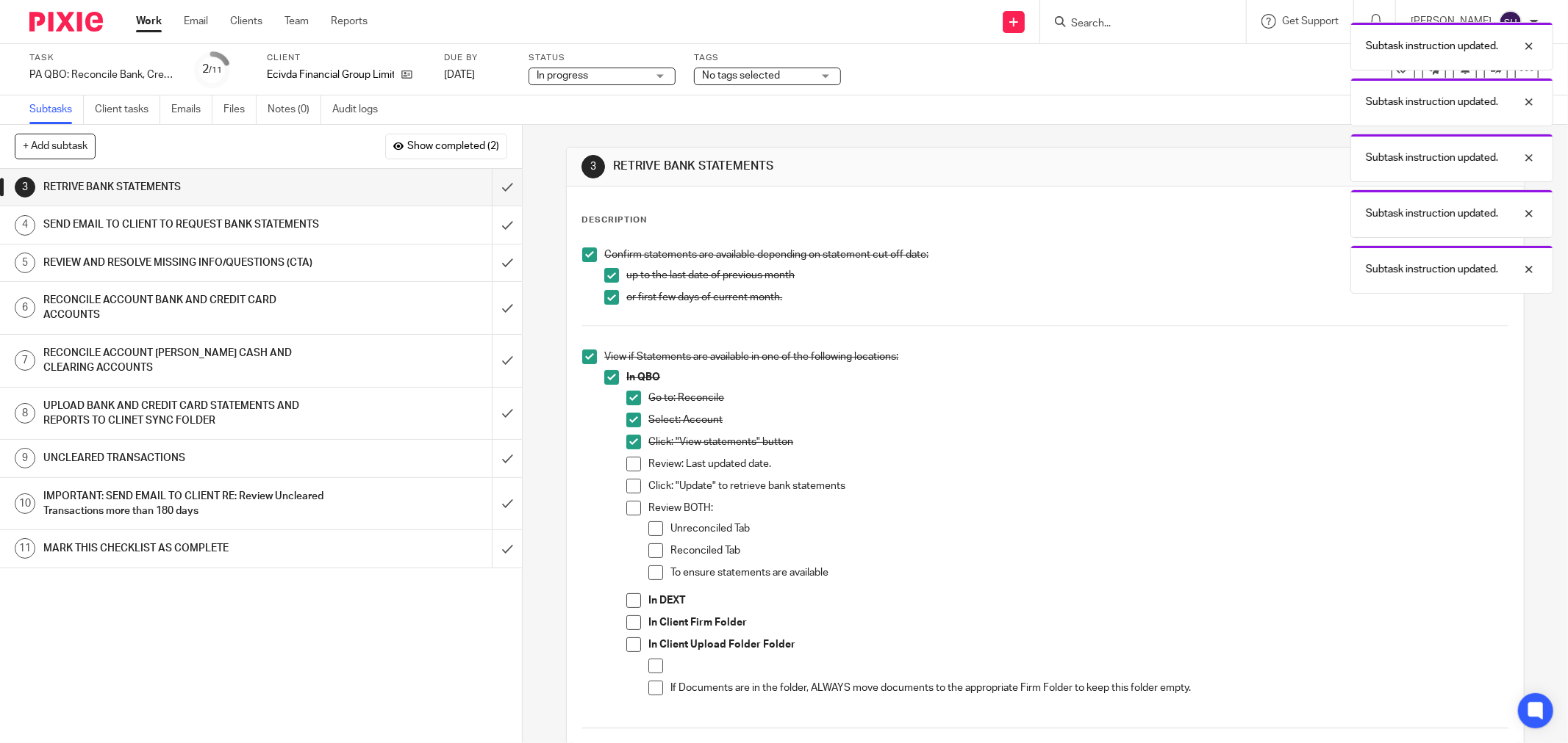
click at [627, 487] on span at bounding box center [633, 486] width 15 height 14
click at [626, 466] on span at bounding box center [633, 464] width 15 height 14
click at [632, 508] on span at bounding box center [633, 508] width 15 height 14
drag, startPoint x: 654, startPoint y: 529, endPoint x: 654, endPoint y: 548, distance: 19.0
click at [654, 529] on span at bounding box center [655, 529] width 15 height 14
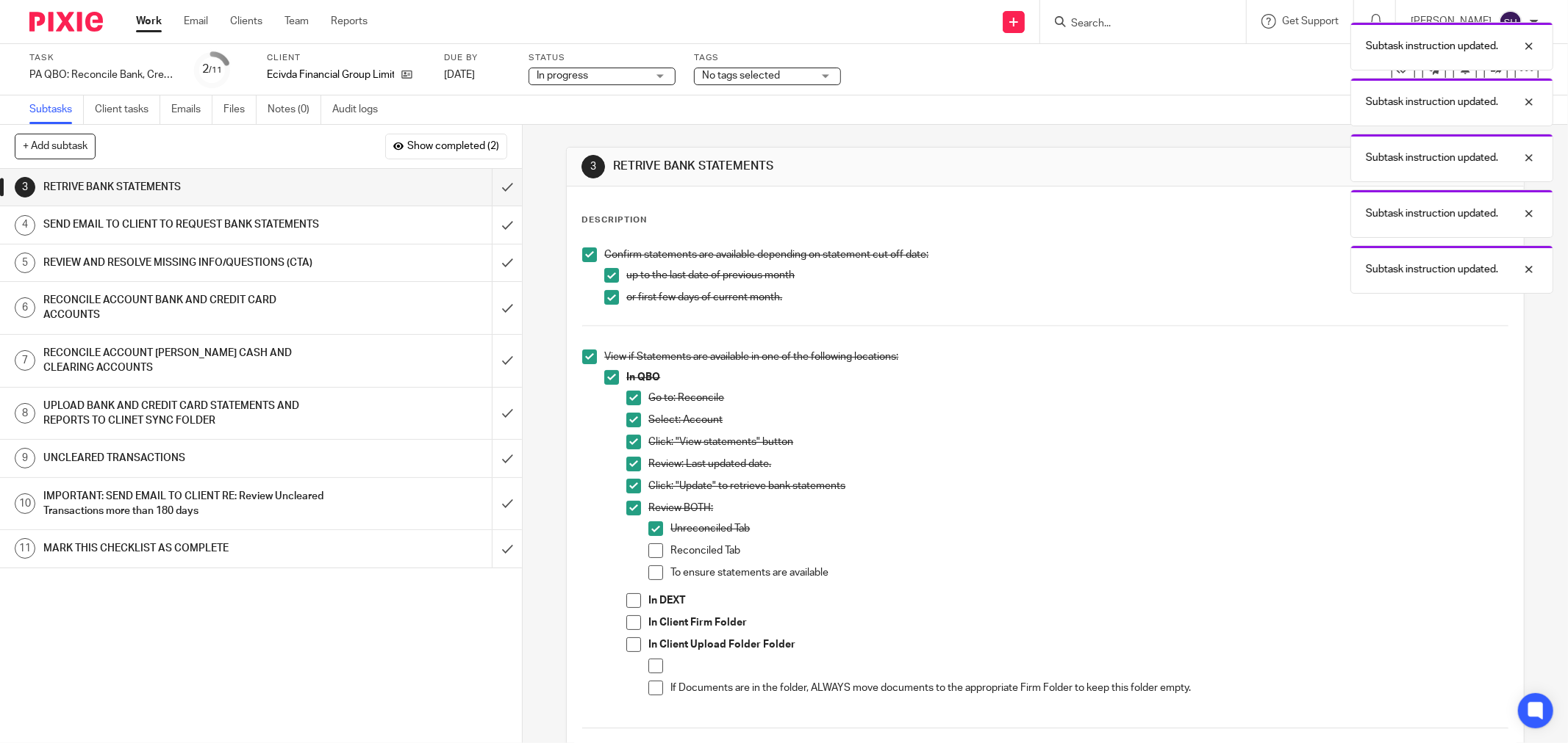
drag, startPoint x: 654, startPoint y: 548, endPoint x: 651, endPoint y: 560, distance: 12.4
click at [654, 549] on span at bounding box center [655, 551] width 15 height 14
click at [649, 568] on span at bounding box center [655, 572] width 15 height 14
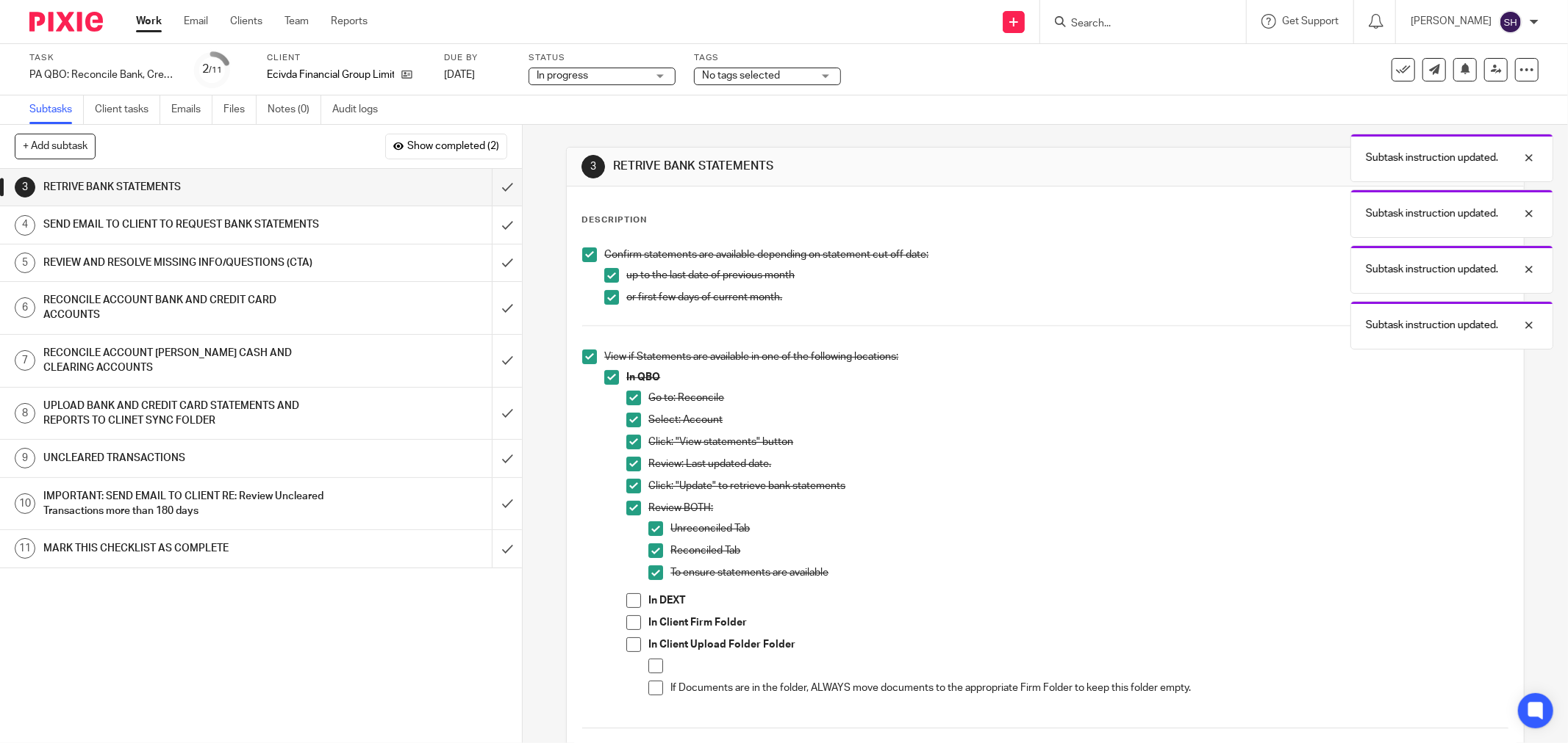
click at [633, 604] on span at bounding box center [633, 600] width 15 height 14
drag, startPoint x: 633, startPoint y: 621, endPoint x: 632, endPoint y: 637, distance: 16.0
click at [633, 622] on span at bounding box center [633, 622] width 15 height 14
drag, startPoint x: 630, startPoint y: 643, endPoint x: 632, endPoint y: 651, distance: 8.2
click at [630, 645] on span at bounding box center [633, 644] width 15 height 14
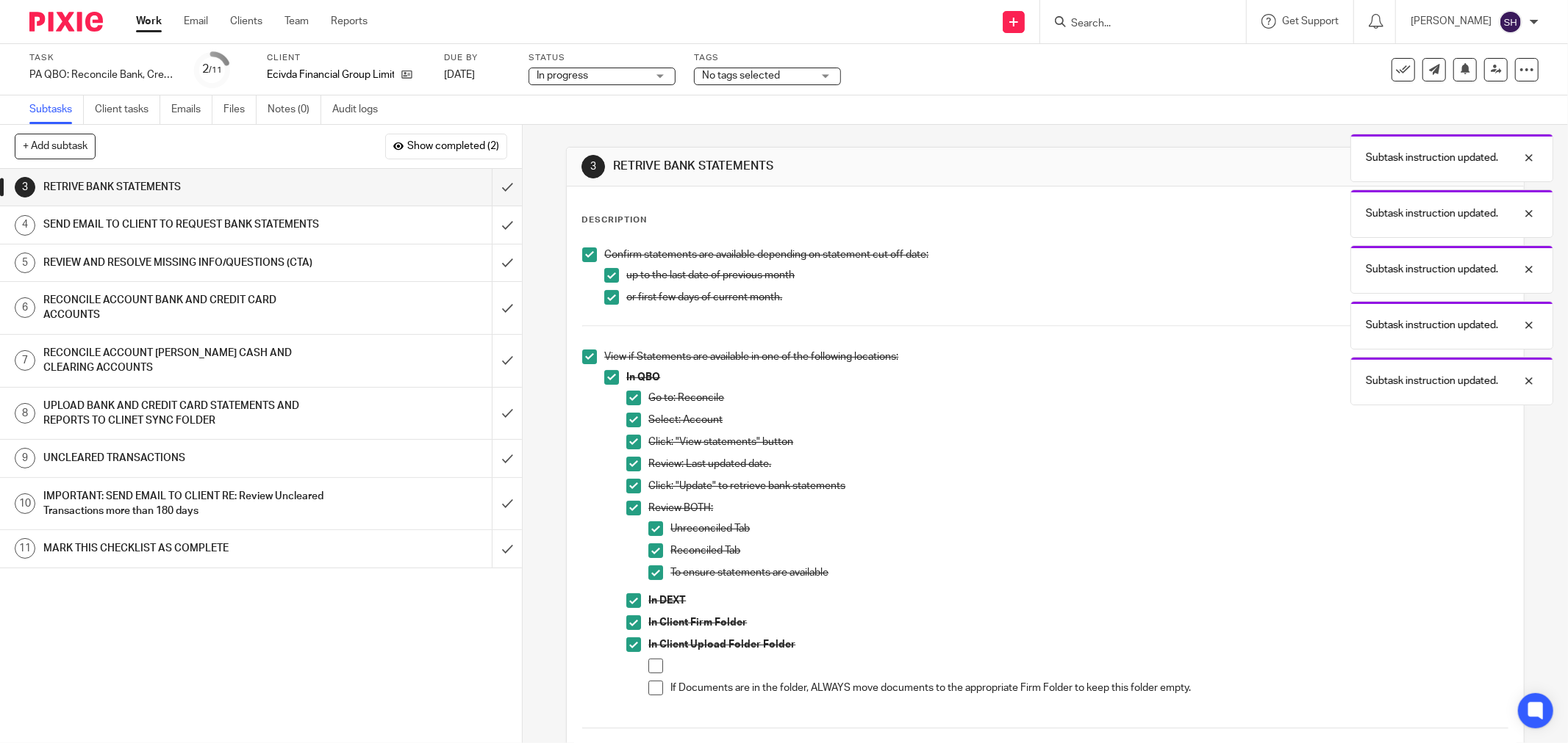
drag, startPoint x: 648, startPoint y: 663, endPoint x: 652, endPoint y: 679, distance: 16.5
click at [649, 665] on span at bounding box center [655, 666] width 15 height 14
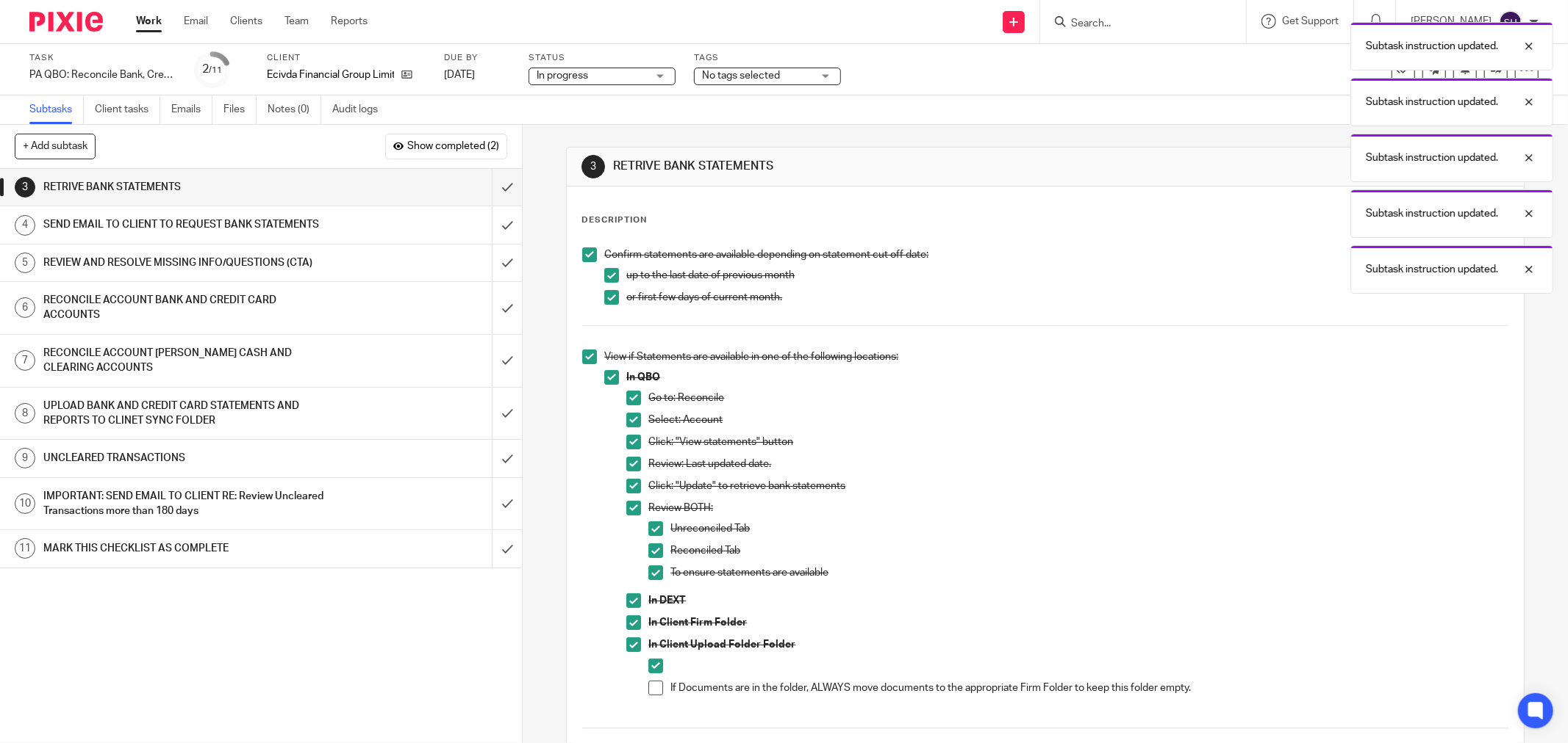
drag, startPoint x: 652, startPoint y: 681, endPoint x: 667, endPoint y: 652, distance: 32.6
click at [652, 682] on span at bounding box center [655, 688] width 15 height 14
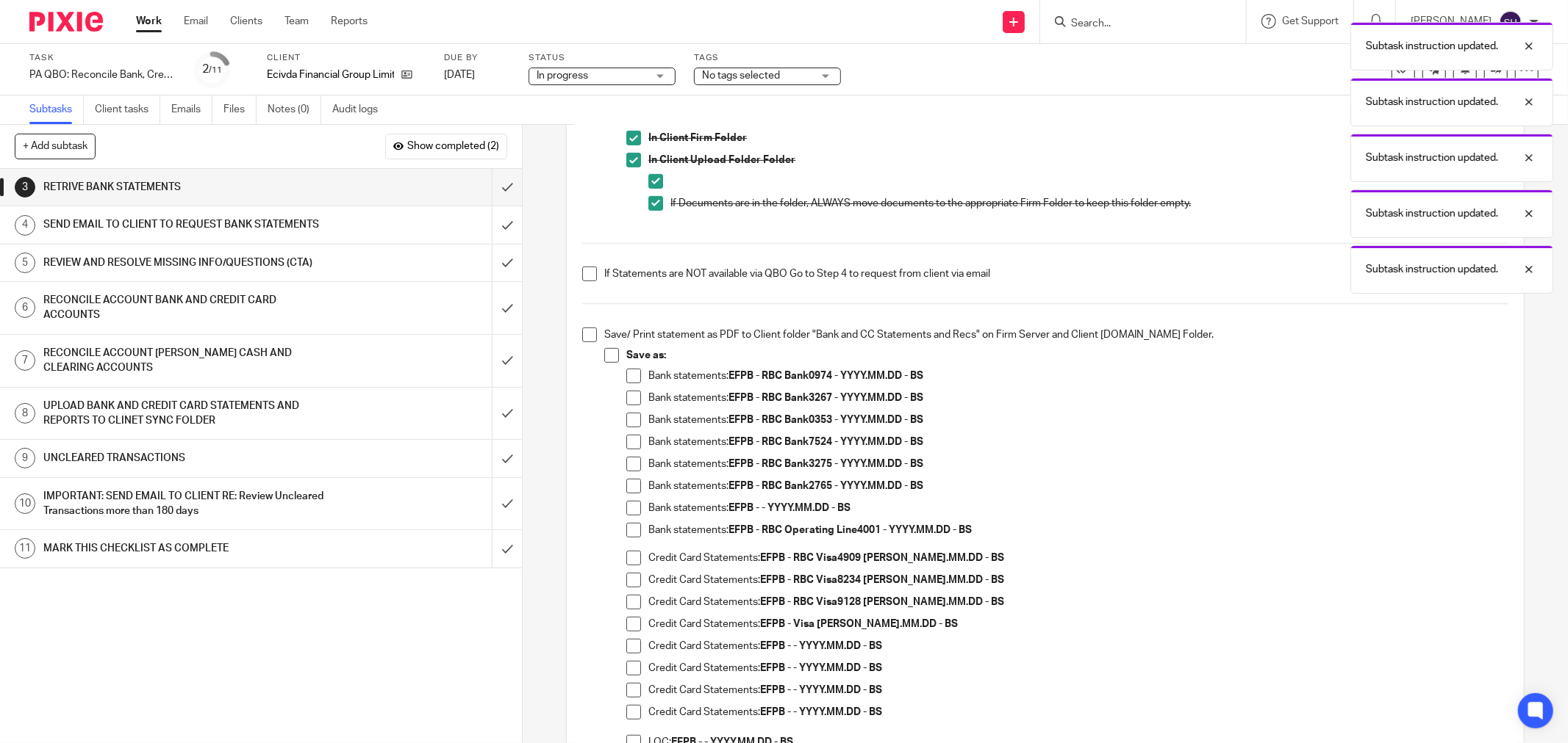
scroll to position [489, 0]
click at [582, 273] on span at bounding box center [589, 269] width 15 height 14
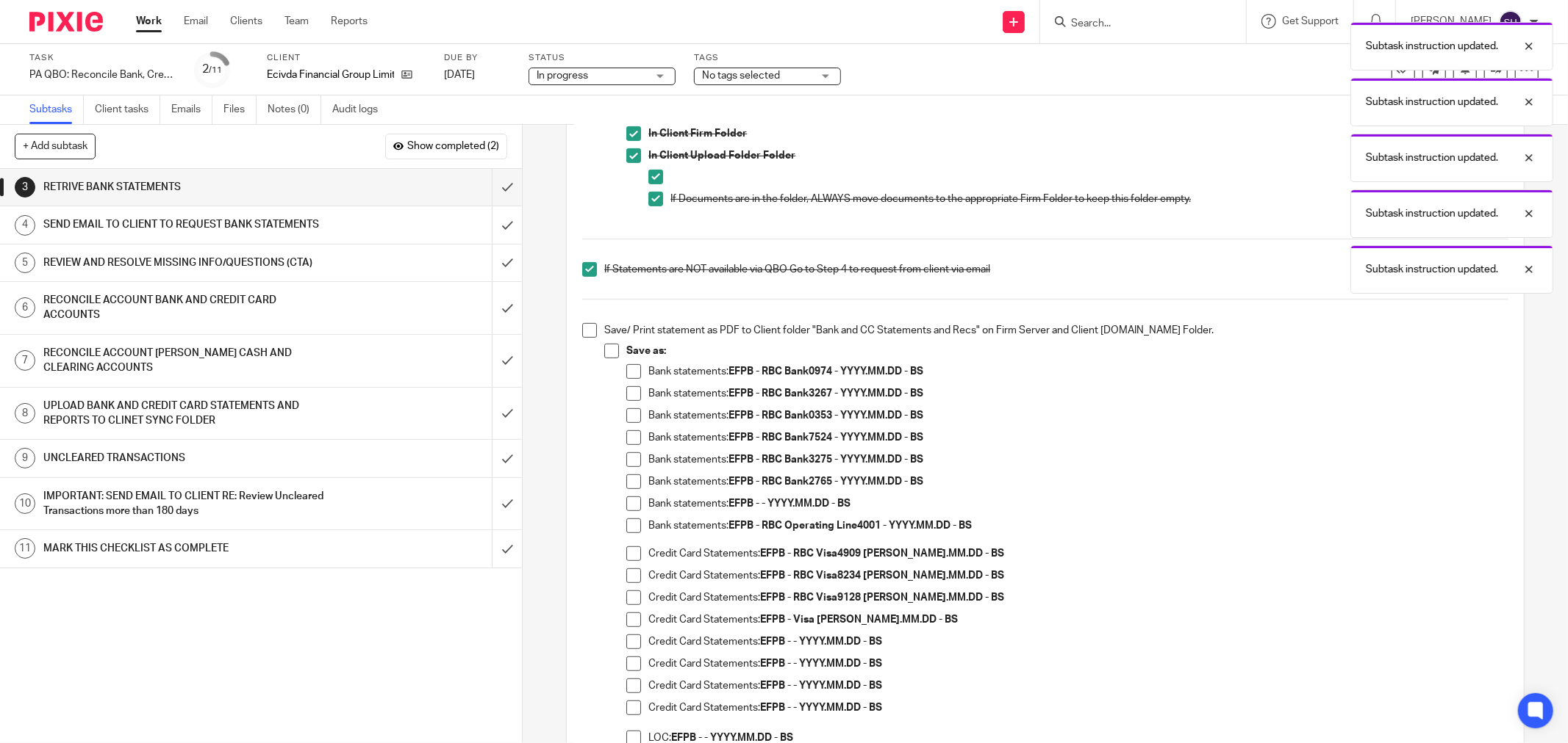
drag, startPoint x: 576, startPoint y: 335, endPoint x: 582, endPoint y: 330, distance: 7.8
click at [582, 331] on div "Confirm statements are available depending on statement cut off date: up to the…" at bounding box center [1045, 263] width 941 height 1025
click at [582, 330] on span at bounding box center [589, 330] width 15 height 14
click at [605, 348] on span at bounding box center [611, 351] width 15 height 14
click at [629, 504] on span at bounding box center [633, 503] width 15 height 14
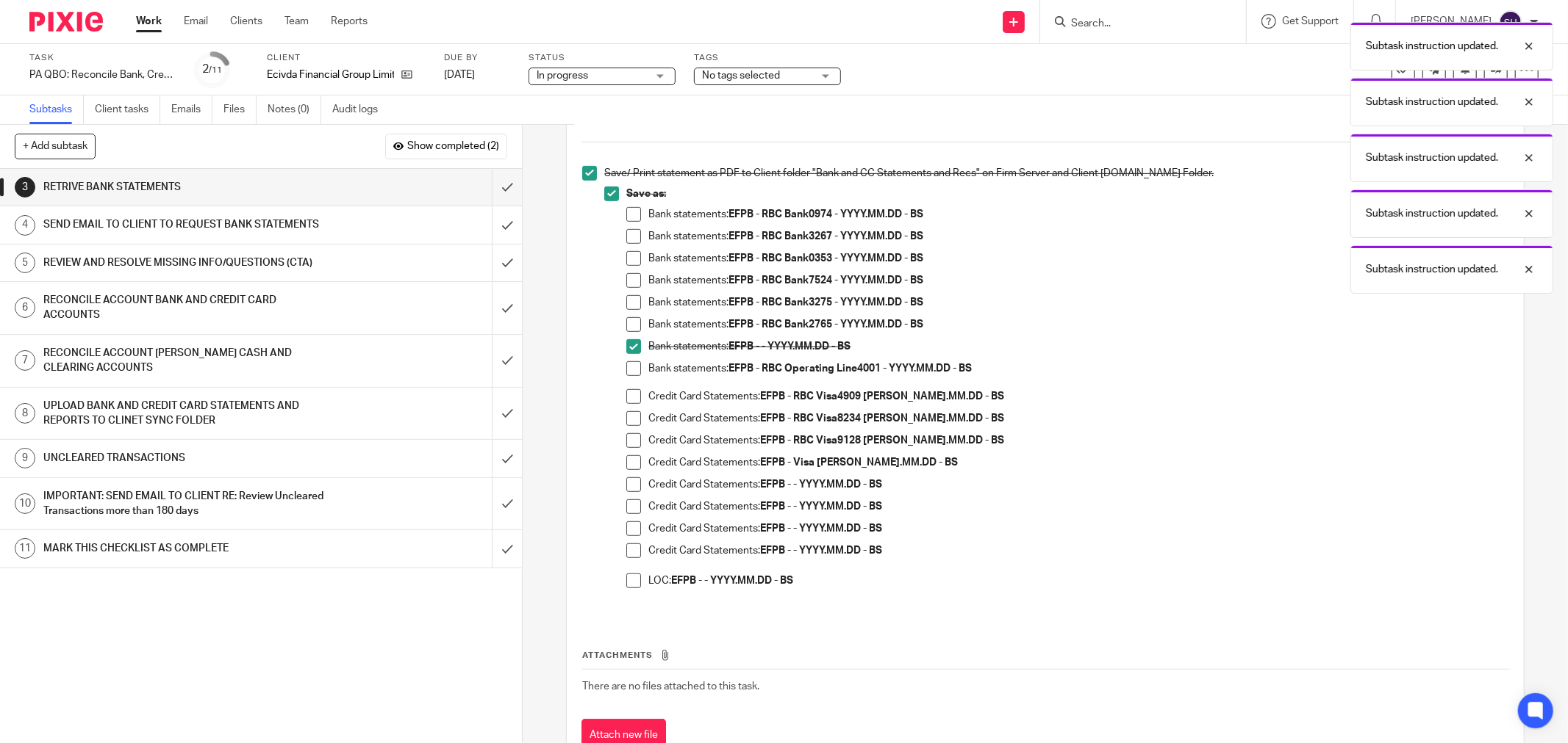
scroll to position [652, 0]
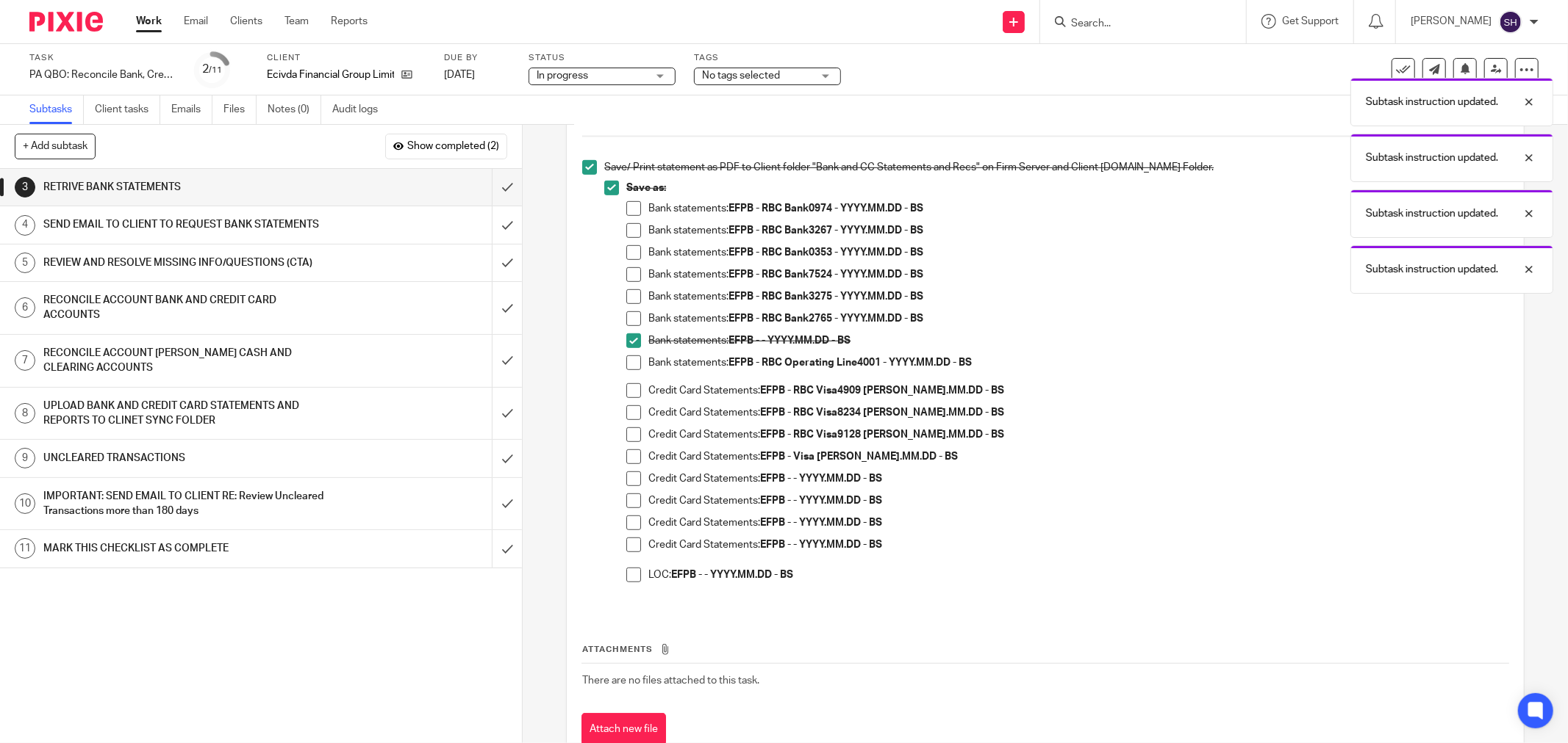
click at [632, 571] on span at bounding box center [633, 575] width 15 height 14
click at [626, 540] on span at bounding box center [633, 545] width 15 height 14
click at [629, 519] on span at bounding box center [633, 523] width 15 height 14
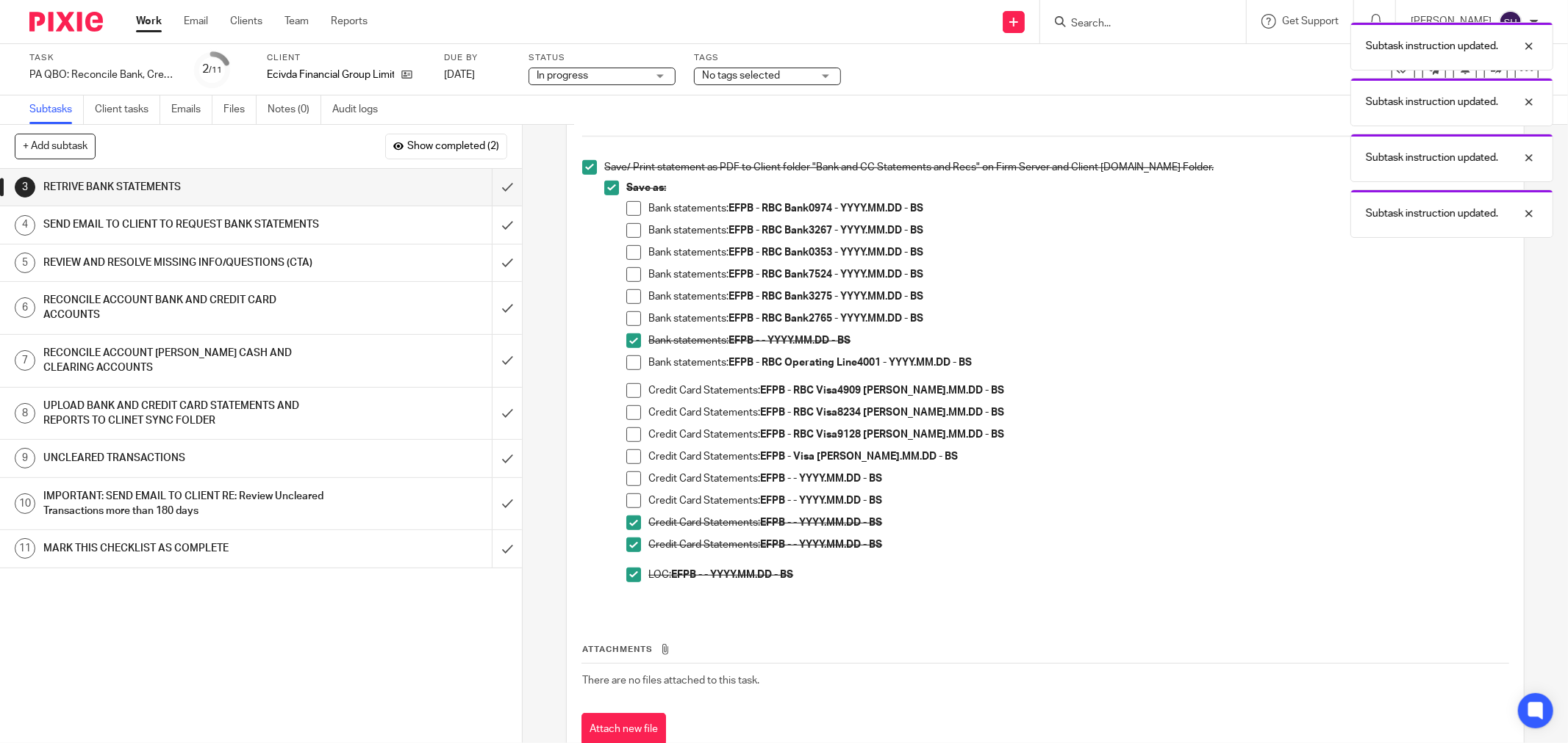
click at [626, 497] on span at bounding box center [633, 500] width 15 height 14
click at [630, 473] on span at bounding box center [633, 478] width 15 height 14
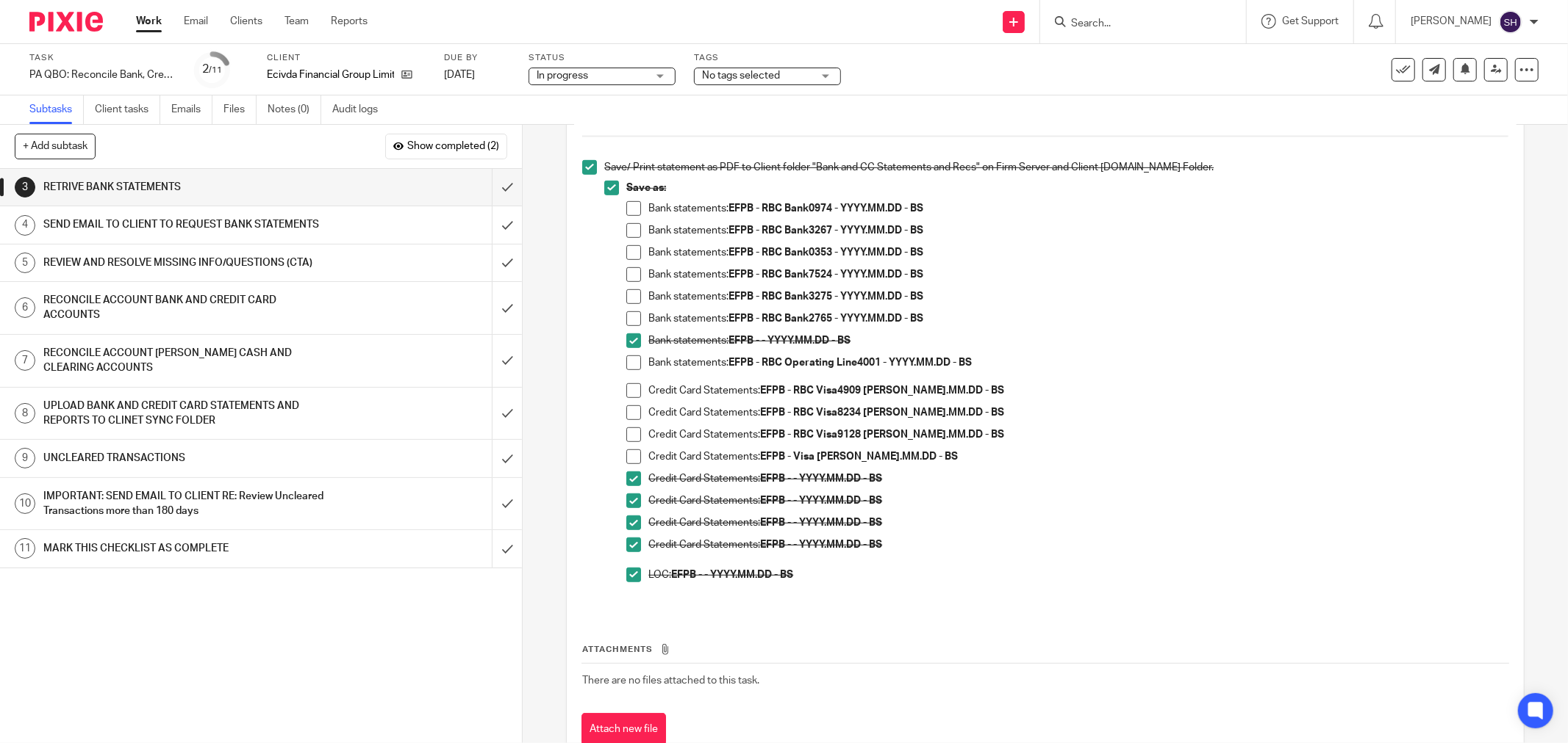
click at [628, 207] on span at bounding box center [633, 208] width 15 height 14
click at [626, 232] on span at bounding box center [633, 230] width 15 height 14
click at [626, 253] on span at bounding box center [633, 252] width 15 height 14
click at [627, 274] on span at bounding box center [633, 274] width 15 height 14
click at [630, 300] on span at bounding box center [633, 297] width 15 height 14
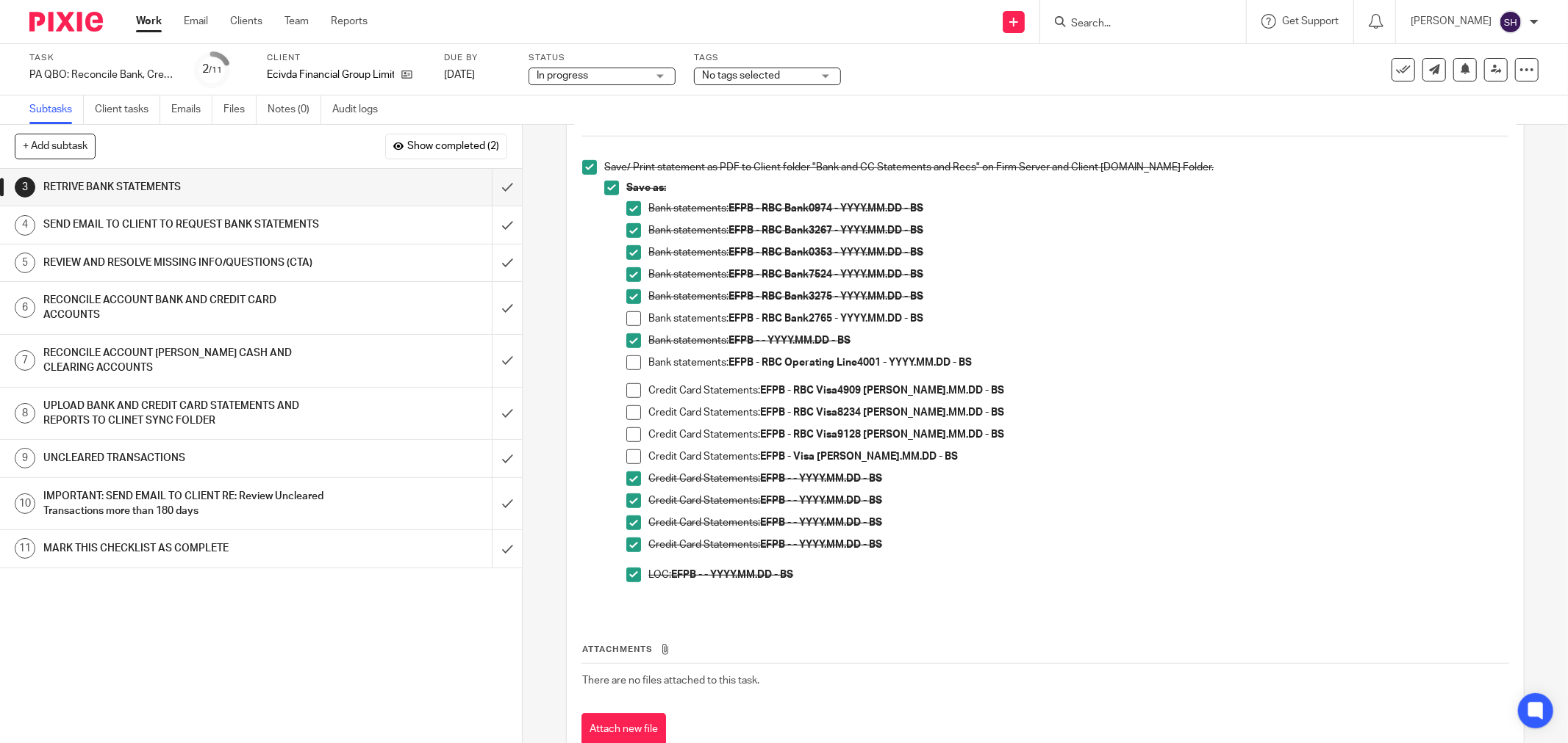
click at [633, 317] on span at bounding box center [633, 318] width 15 height 14
click at [627, 389] on span at bounding box center [633, 390] width 15 height 14
click at [633, 412] on span at bounding box center [633, 413] width 15 height 14
click at [630, 434] on span at bounding box center [633, 434] width 15 height 14
click at [627, 455] on span at bounding box center [633, 456] width 15 height 14
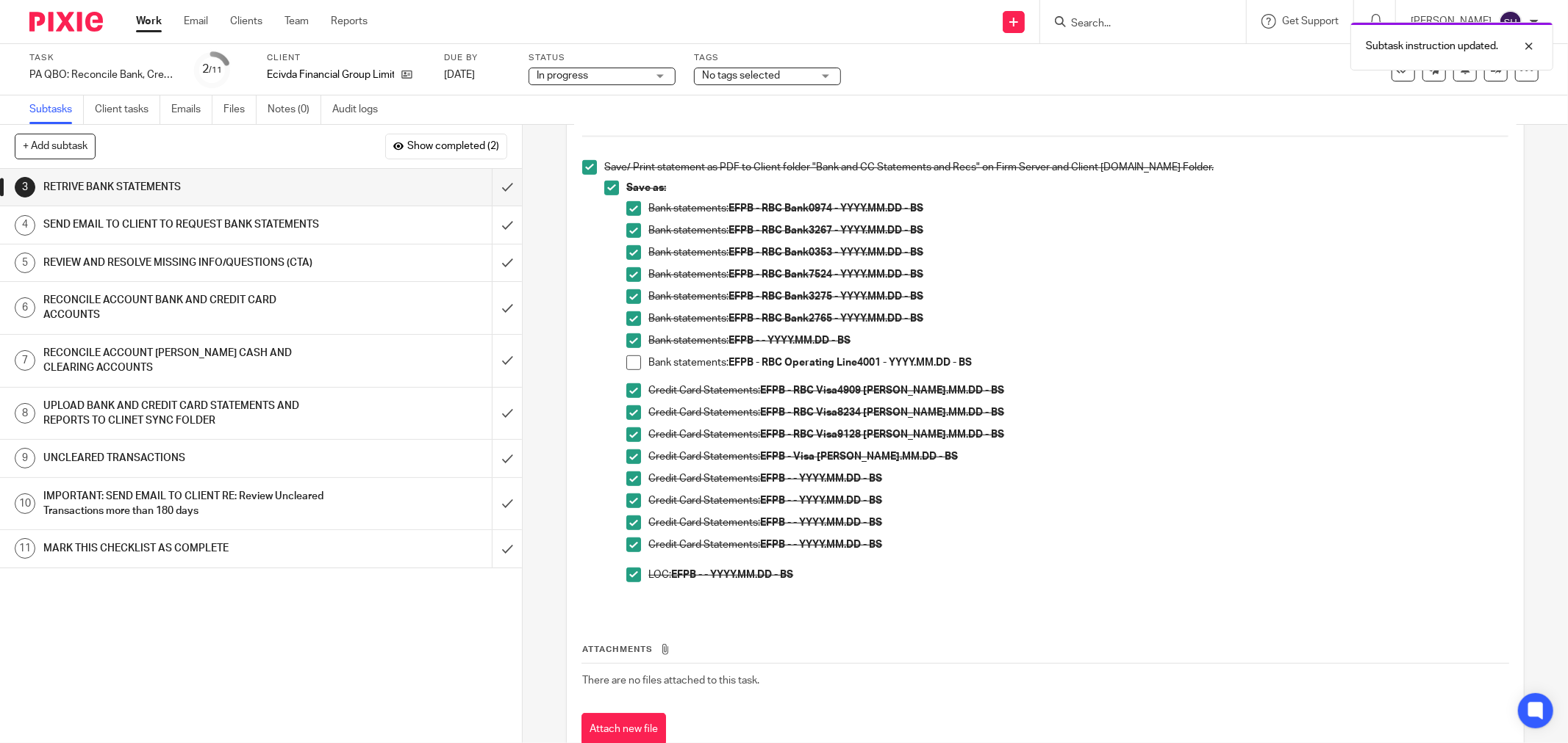
click at [353, 219] on div "SEND EMAIL TO CLIENT TO REQUEST BANK STATEMENTS" at bounding box center [260, 224] width 434 height 22
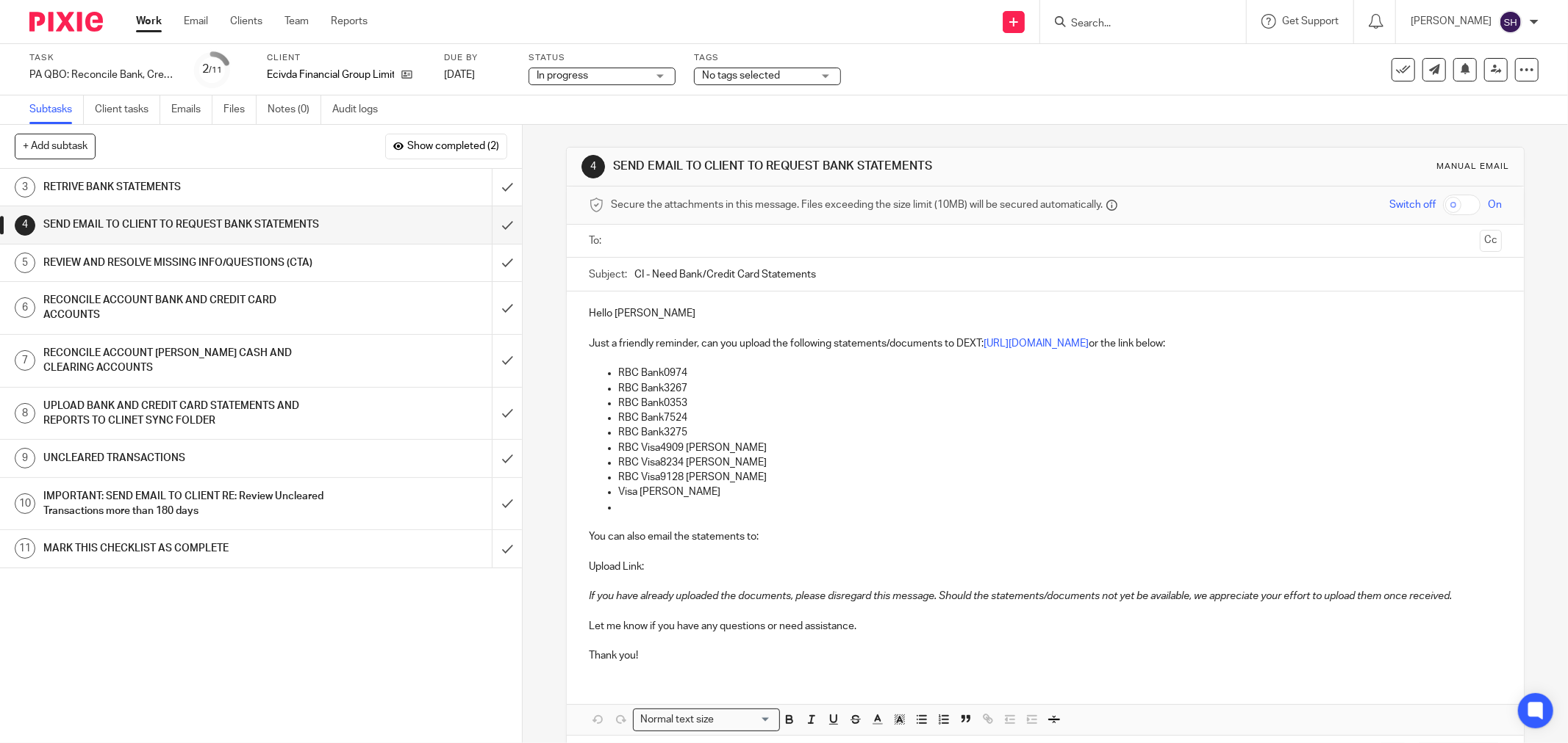
click at [638, 225] on div at bounding box center [1045, 242] width 867 height 33
click at [643, 233] on input "text" at bounding box center [1044, 241] width 857 height 16
drag, startPoint x: 636, startPoint y: 274, endPoint x: 627, endPoint y: 282, distance: 12.0
click at [627, 282] on div "Subject: CI - Need Bank/Credit Card Statements" at bounding box center [1045, 278] width 913 height 33
type input "Ecivda - Need Bank/Credit Card Statements"
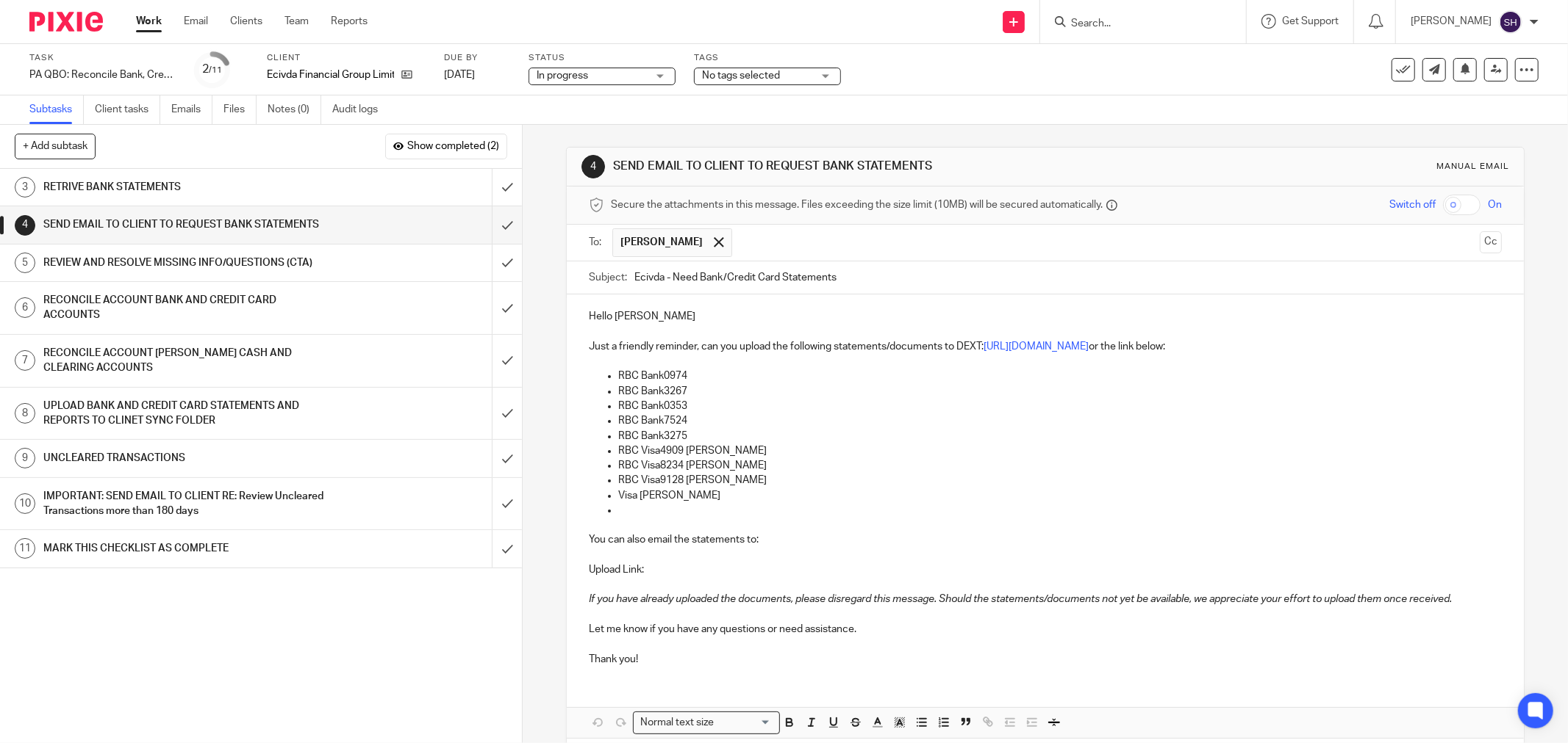
click at [652, 319] on p "Hello Doreen" at bounding box center [1045, 316] width 913 height 14
drag, startPoint x: 636, startPoint y: 520, endPoint x: 594, endPoint y: 397, distance: 130.0
click at [594, 397] on div "Hello Doreen, Just a friendly reminder, can you upload the following statements…" at bounding box center [1045, 486] width 957 height 383
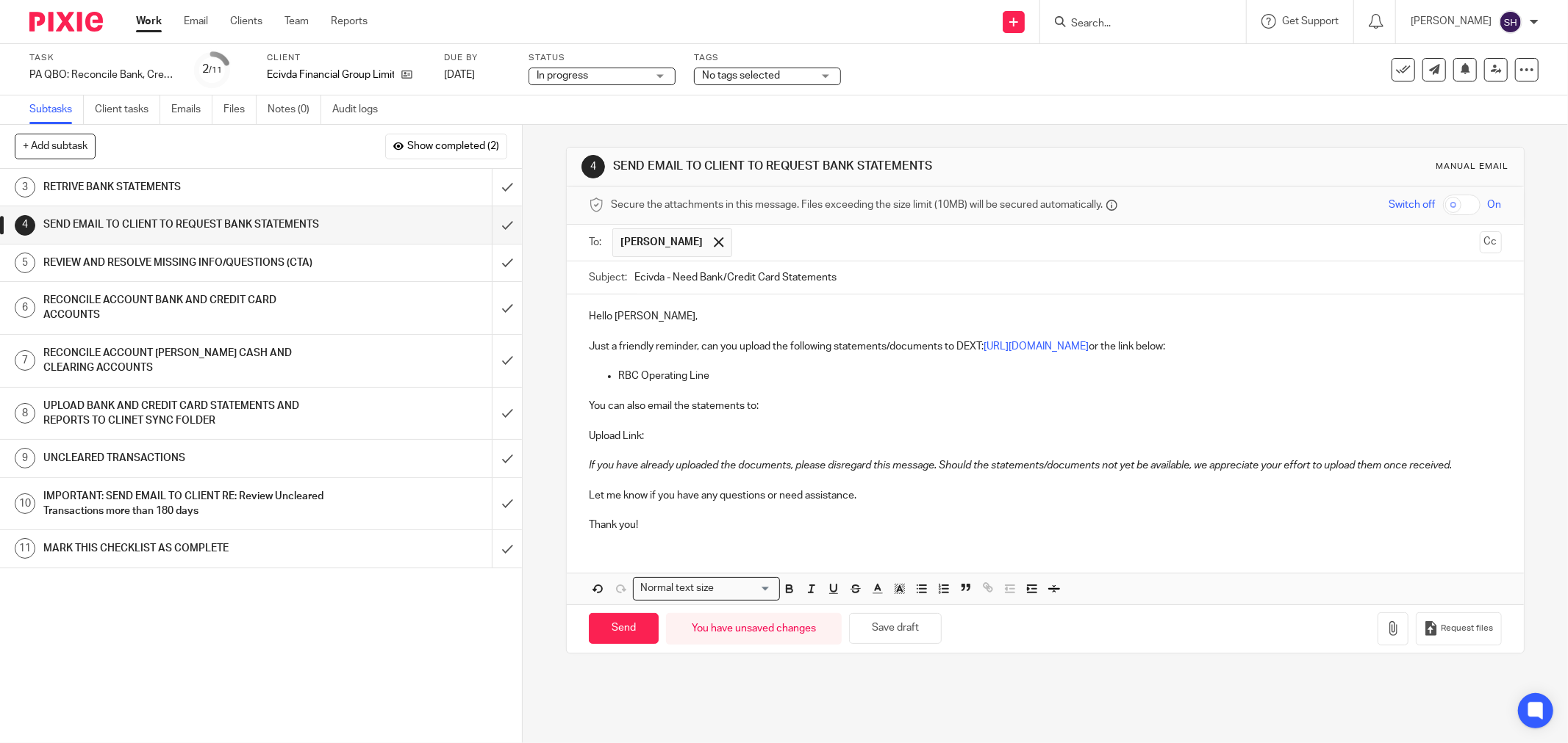
click at [657, 528] on p "Thank you!" at bounding box center [1045, 525] width 913 height 14
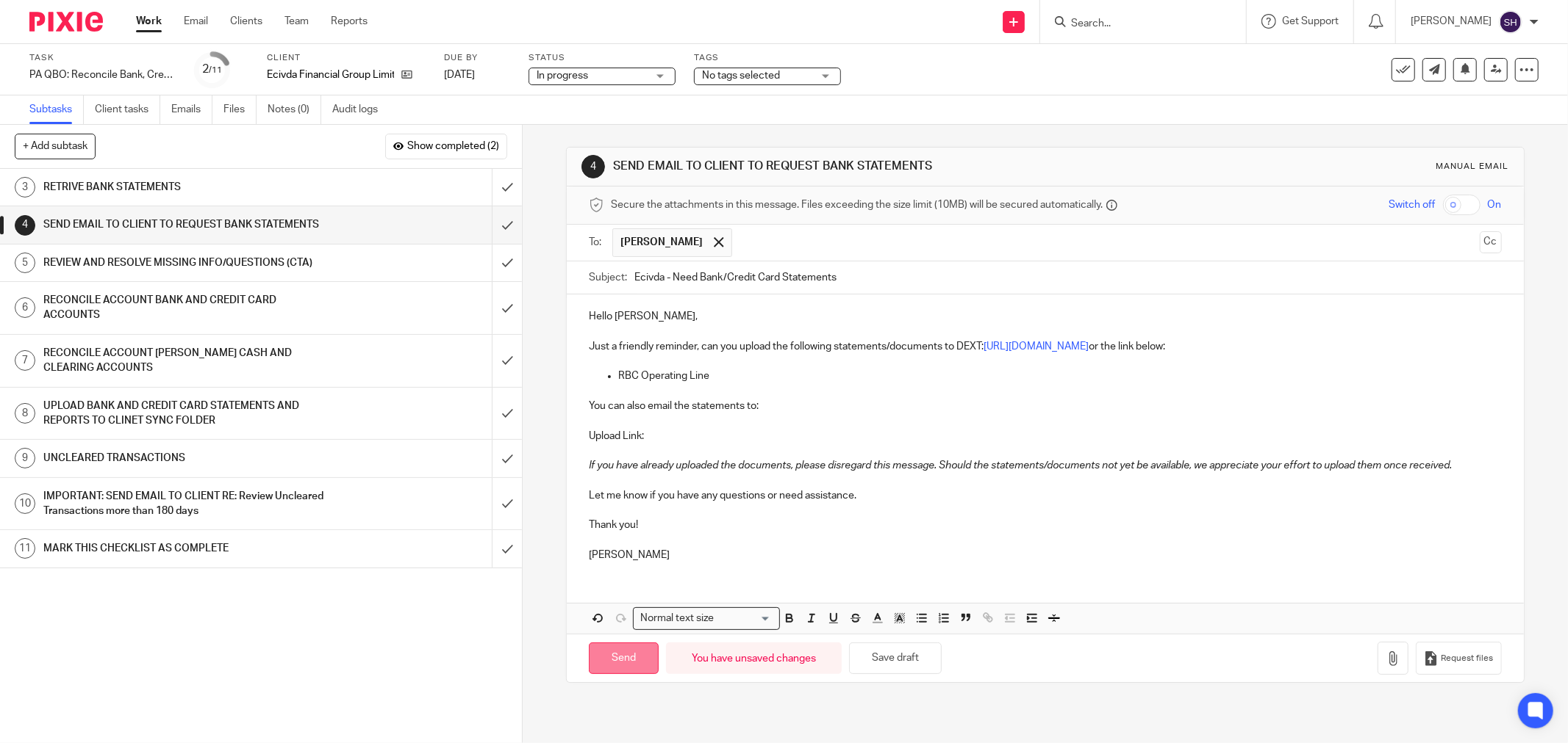
click at [613, 669] on input "Send" at bounding box center [624, 658] width 70 height 32
type input "Sent"
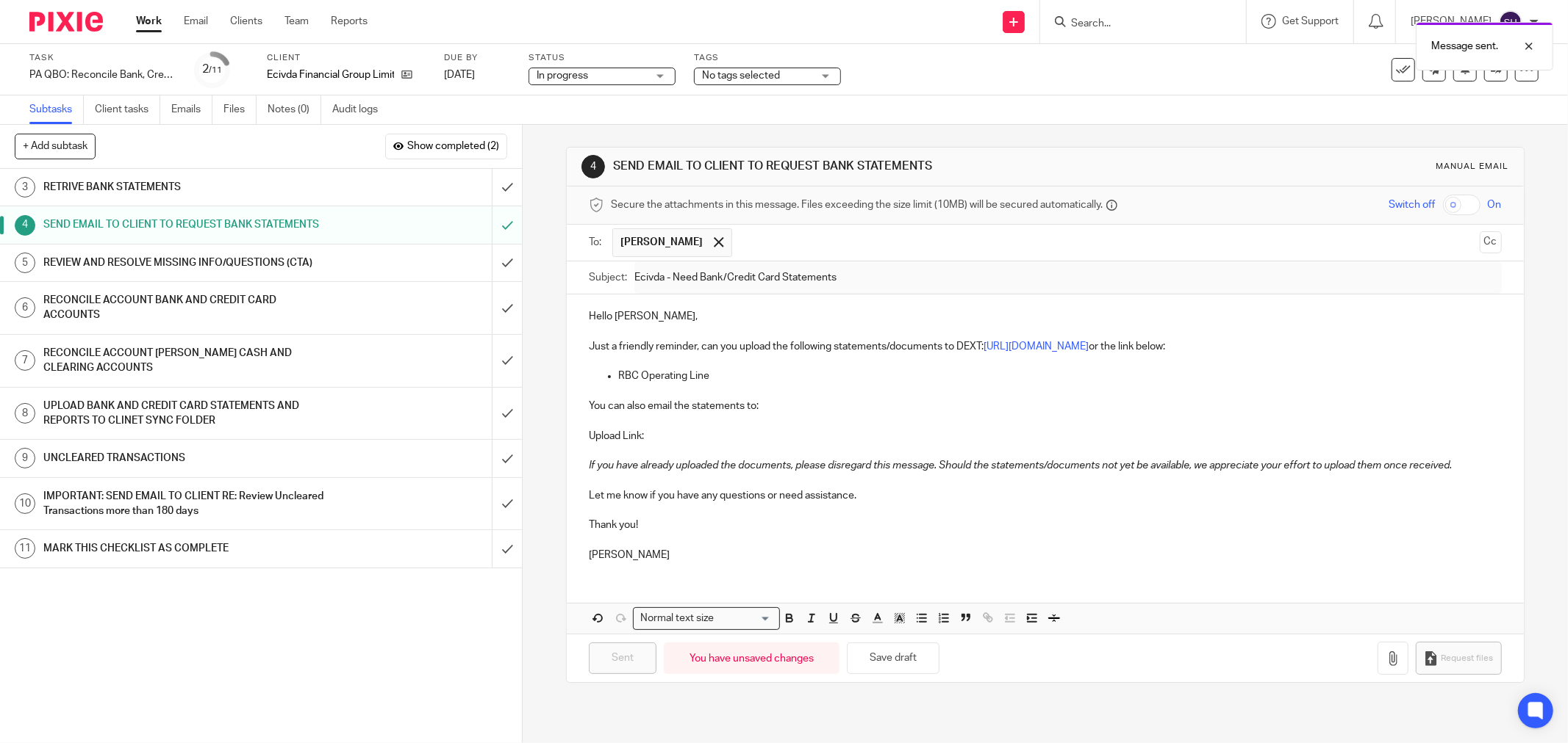
click at [356, 261] on div "REVIEW AND RESOLVE MISSING INFO/QUESTIONS (CTA)" at bounding box center [260, 263] width 434 height 22
